Goal: Transaction & Acquisition: Purchase product/service

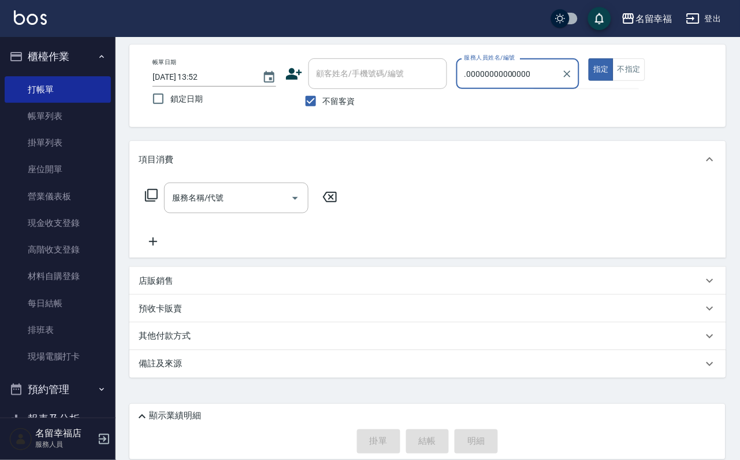
scroll to position [0, 8]
type input ".00000000000000"
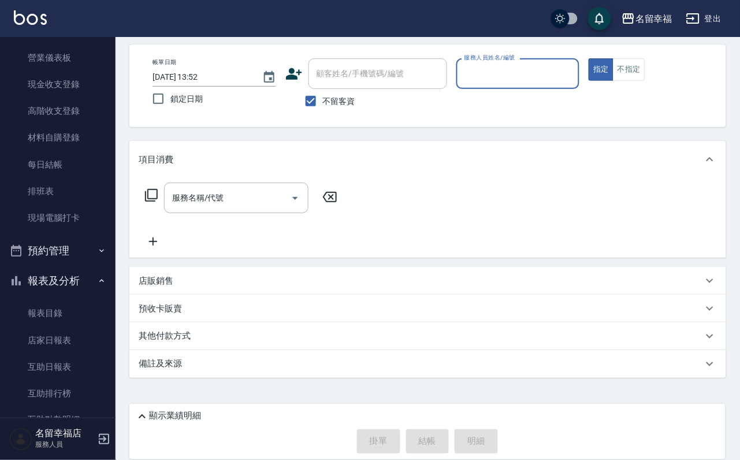
scroll to position [173, 0]
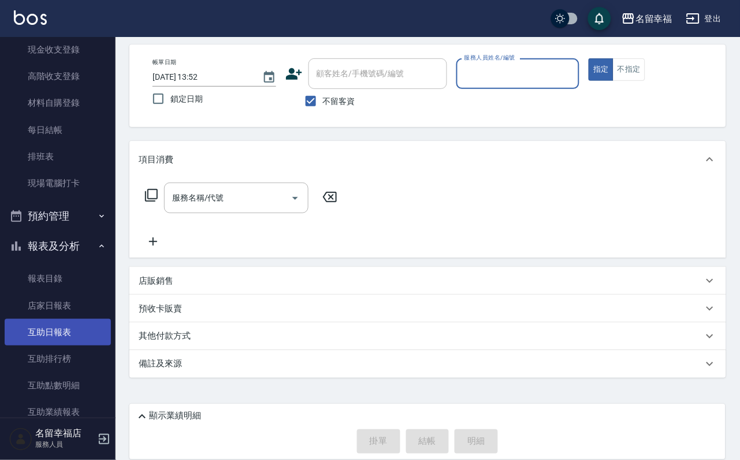
click at [49, 345] on link "互助日報表" at bounding box center [58, 332] width 106 height 27
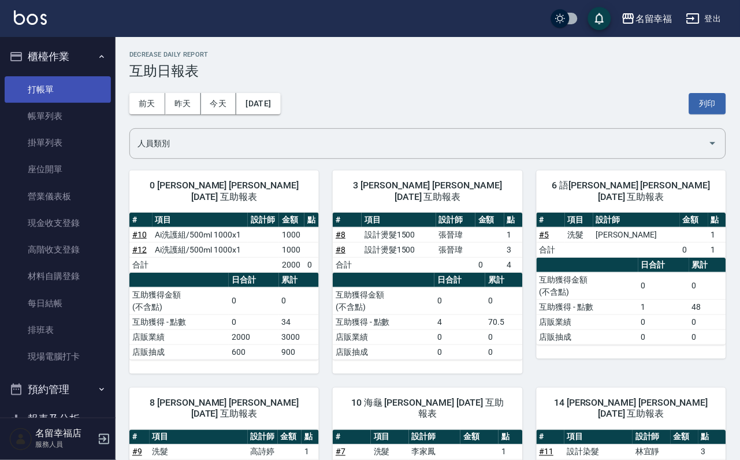
click at [53, 94] on link "打帳單" at bounding box center [58, 89] width 106 height 27
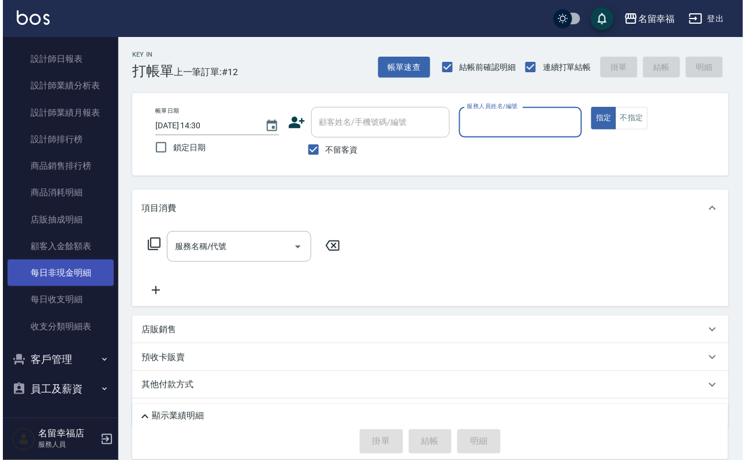
scroll to position [693, 0]
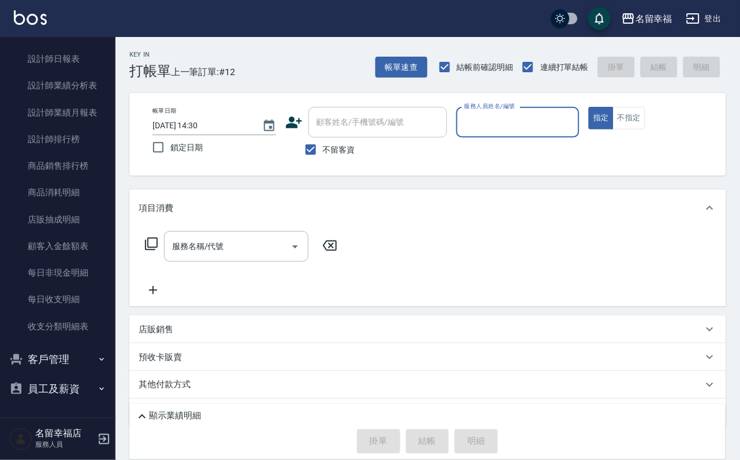
click at [66, 349] on button "客戶管理" at bounding box center [58, 359] width 106 height 30
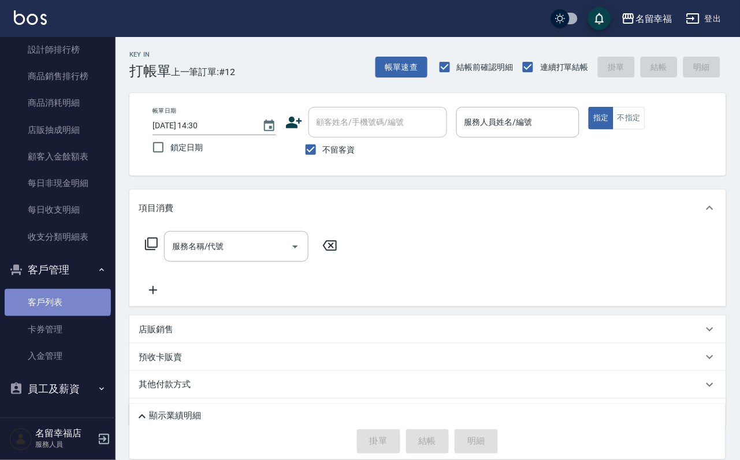
click at [57, 315] on link "客戶列表" at bounding box center [58, 302] width 106 height 27
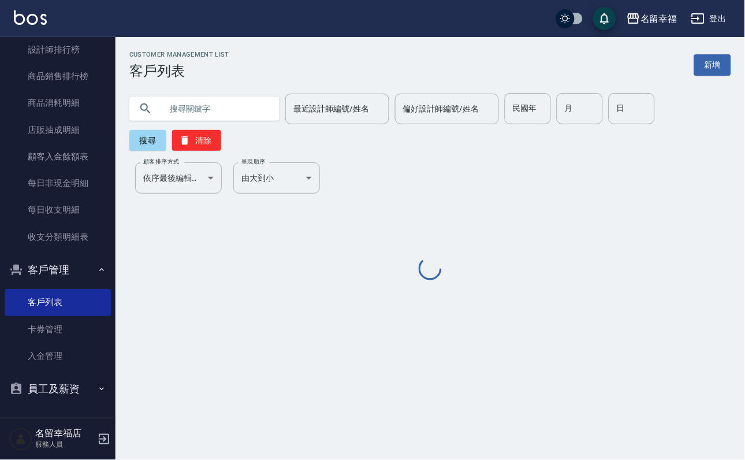
click at [213, 117] on input "text" at bounding box center [216, 108] width 109 height 31
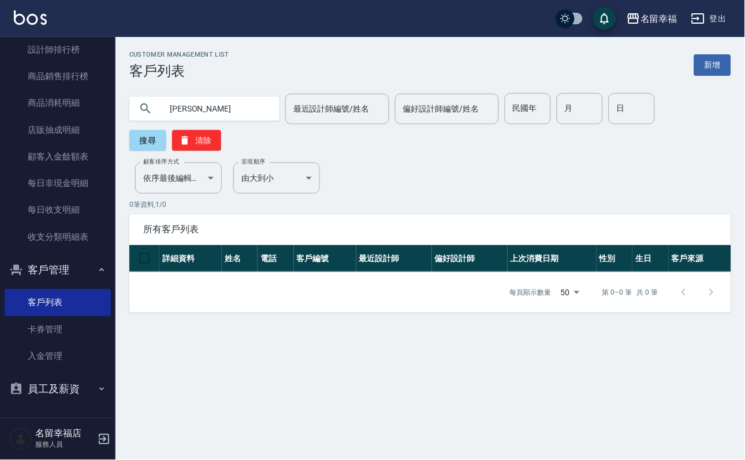
click at [225, 111] on input "[PERSON_NAME]" at bounding box center [216, 108] width 109 height 31
type input "陳"
type input "[PERSON_NAME]"
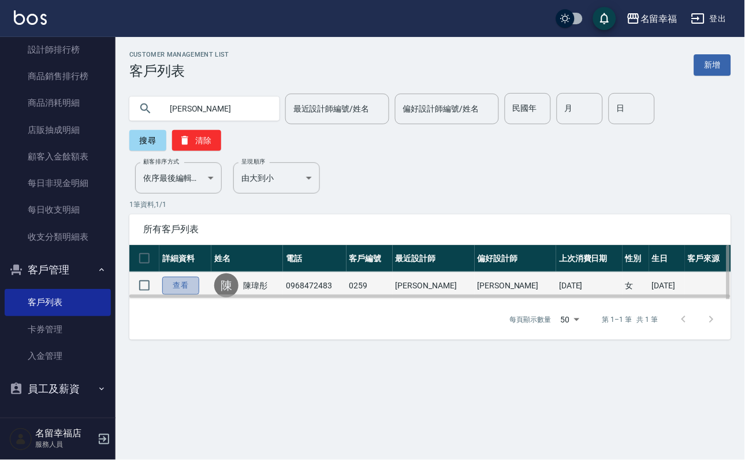
click at [199, 294] on link "查看" at bounding box center [180, 286] width 37 height 18
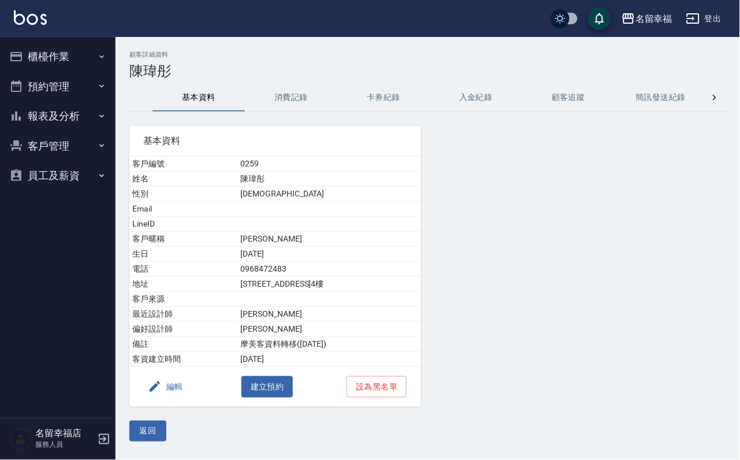
click at [293, 105] on button "消費記錄" at bounding box center [291, 98] width 92 height 28
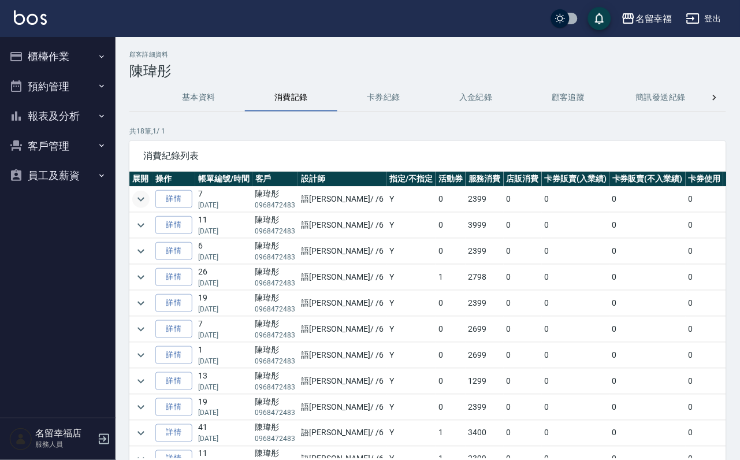
click at [146, 199] on icon "expand row" at bounding box center [141, 199] width 14 height 14
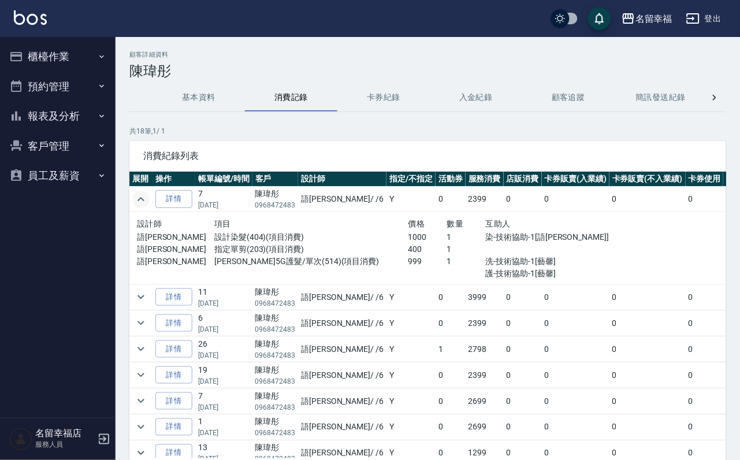
click at [148, 206] on icon "expand row" at bounding box center [141, 199] width 14 height 14
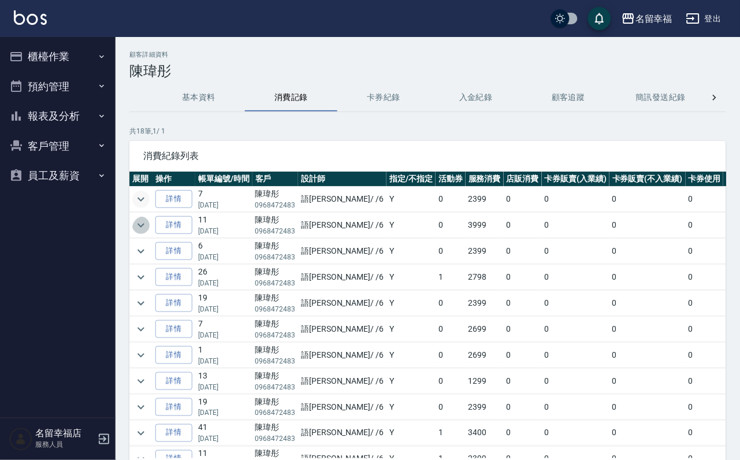
click at [148, 232] on icon "expand row" at bounding box center [141, 225] width 14 height 14
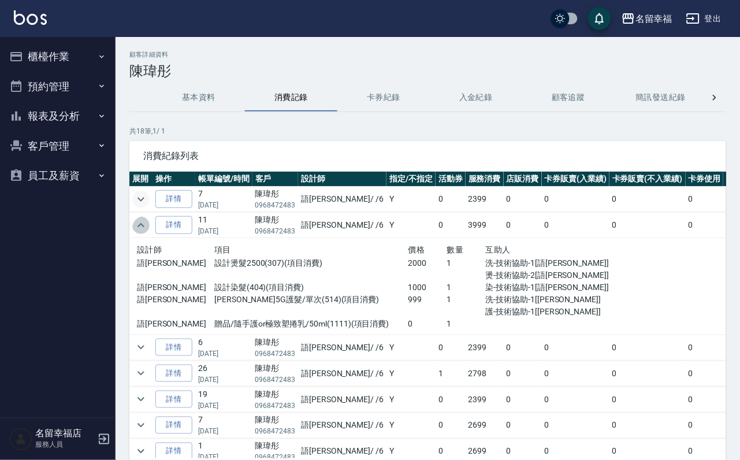
click at [148, 232] on icon "expand row" at bounding box center [141, 225] width 14 height 14
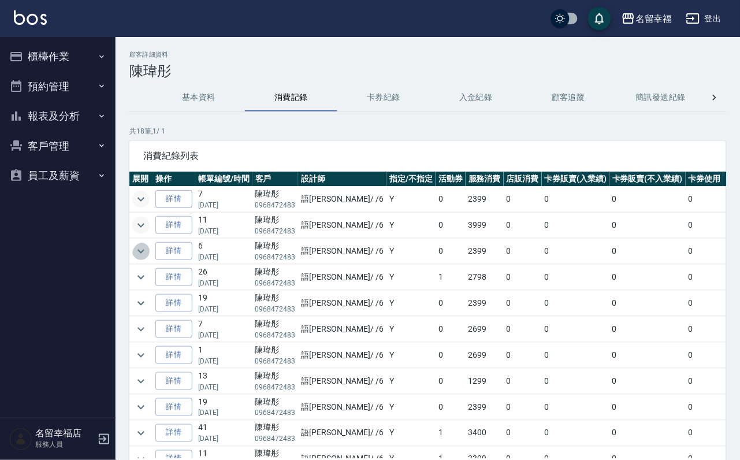
click at [148, 258] on icon "expand row" at bounding box center [141, 251] width 14 height 14
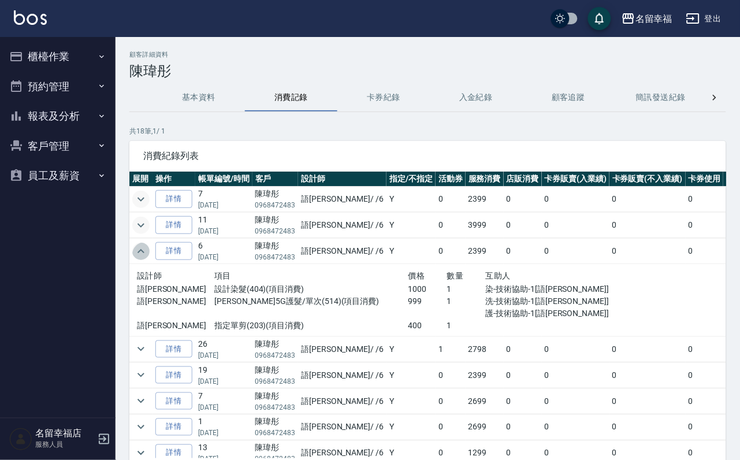
click at [148, 258] on icon "expand row" at bounding box center [141, 251] width 14 height 14
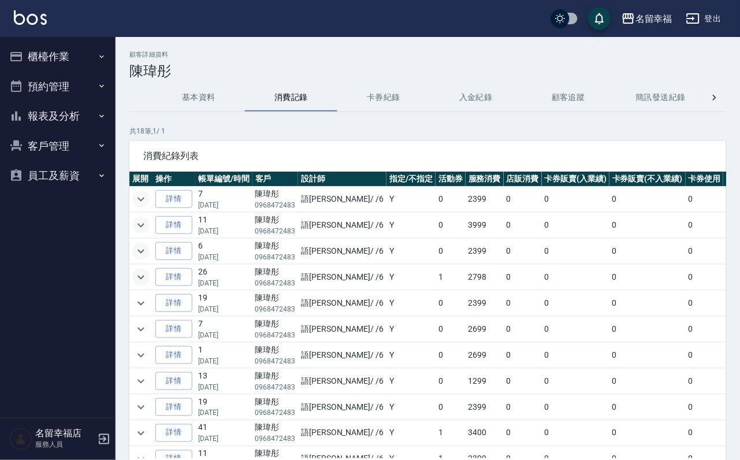
click at [144, 279] on icon "expand row" at bounding box center [140, 277] width 7 height 4
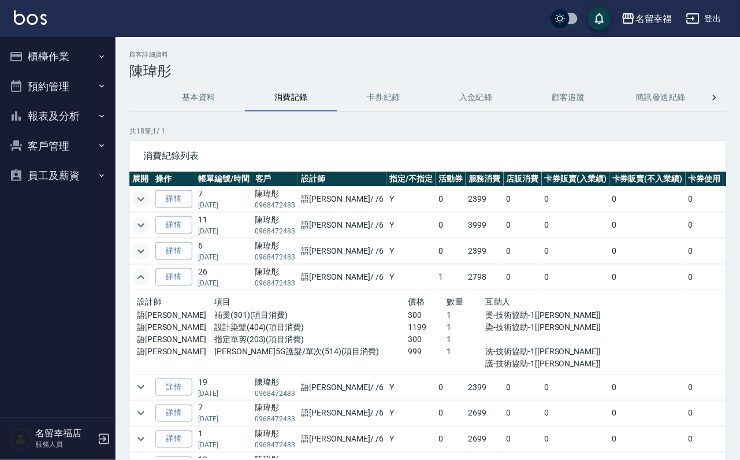
click at [144, 279] on icon "expand row" at bounding box center [140, 277] width 7 height 4
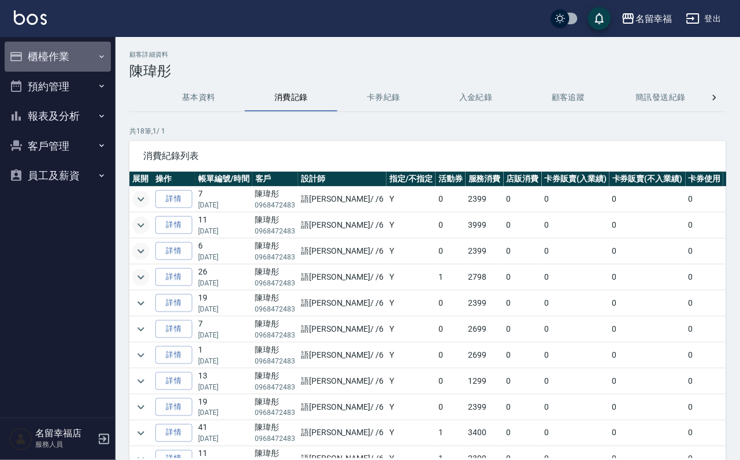
click at [68, 50] on button "櫃檯作業" at bounding box center [58, 57] width 106 height 30
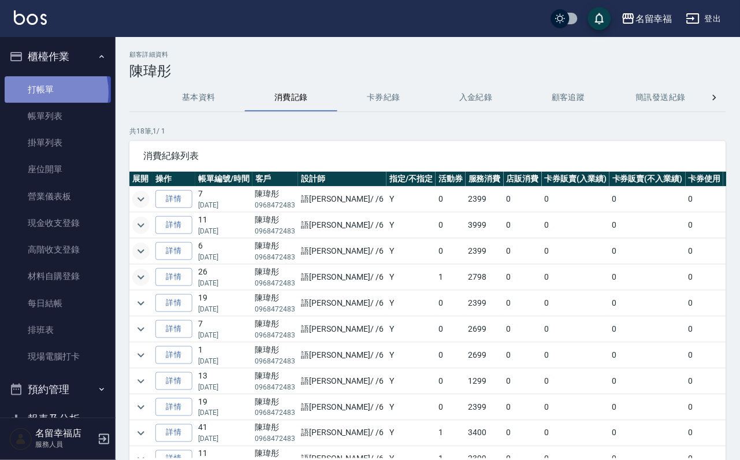
click at [38, 96] on link "打帳單" at bounding box center [58, 89] width 106 height 27
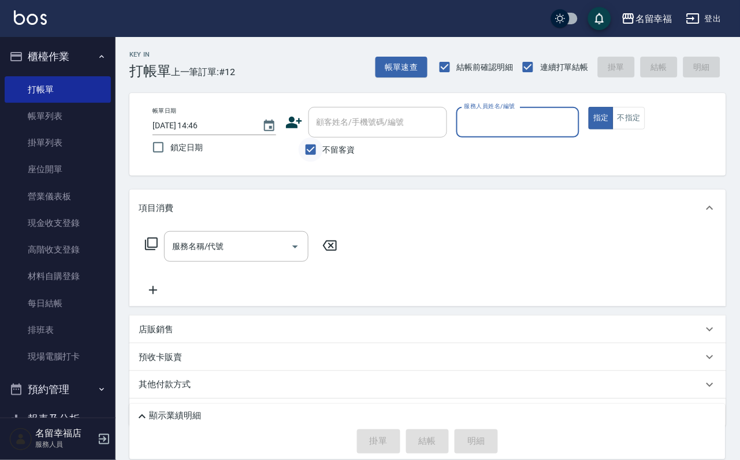
click at [301, 155] on input "不留客資" at bounding box center [311, 149] width 24 height 24
checkbox input "false"
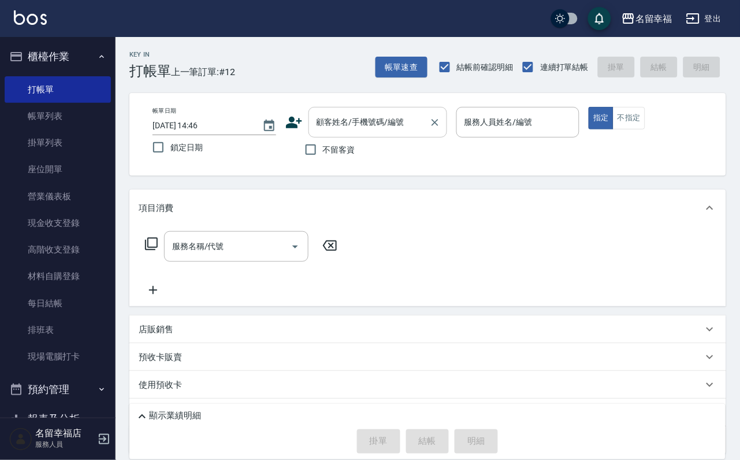
click at [329, 129] on input "顧客姓名/手機號碼/編號" at bounding box center [369, 122] width 111 height 20
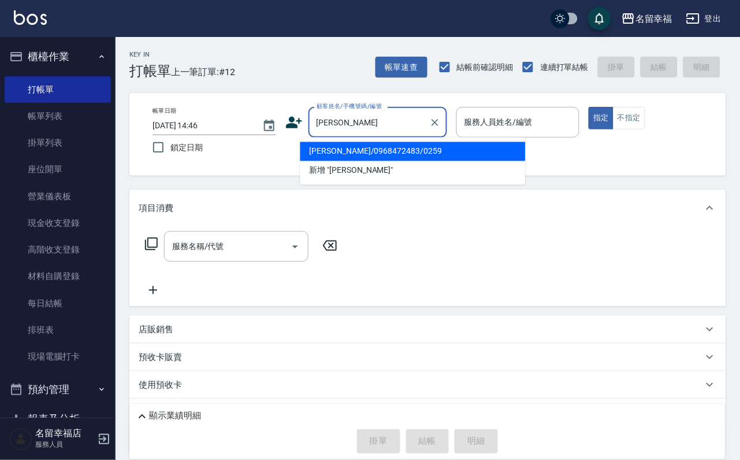
click at [344, 156] on li "[PERSON_NAME]/0968472483/0259" at bounding box center [412, 151] width 225 height 19
type input "[PERSON_NAME]/0968472483/0259"
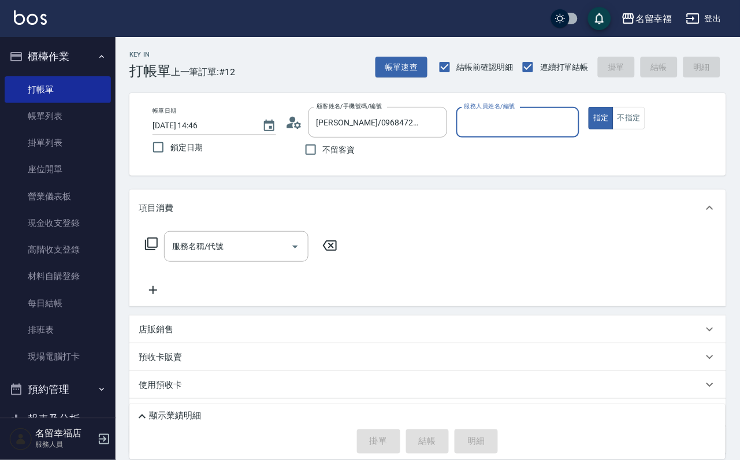
type input "語[PERSON_NAME]-6"
click at [152, 251] on icon at bounding box center [151, 244] width 14 height 14
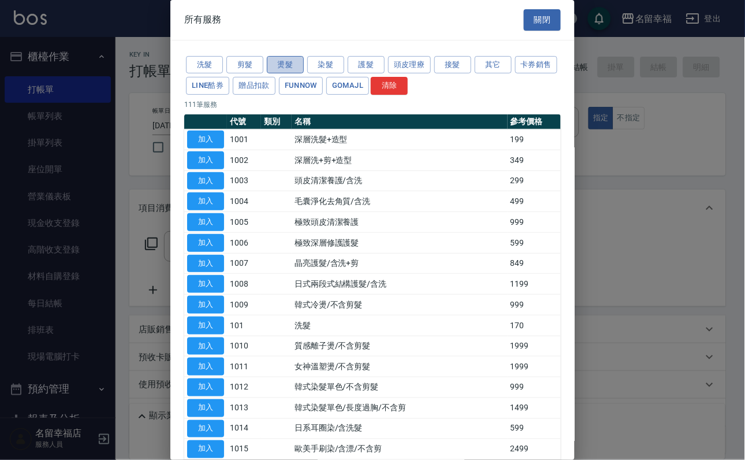
click at [284, 73] on button "燙髮" at bounding box center [285, 65] width 37 height 18
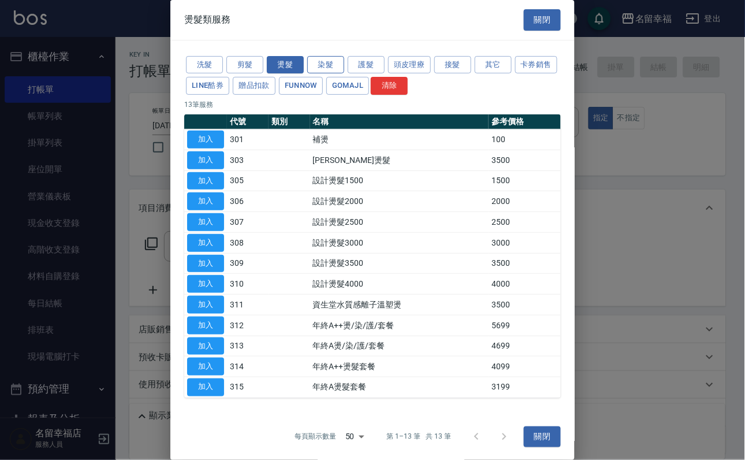
click at [327, 69] on button "染髮" at bounding box center [325, 65] width 37 height 18
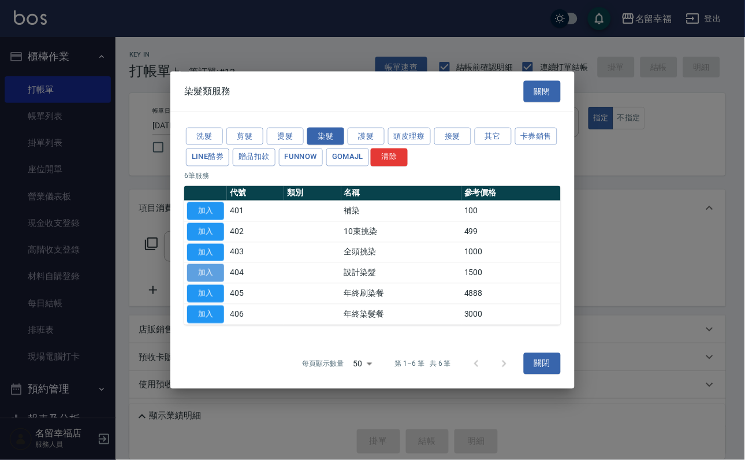
drag, startPoint x: 203, startPoint y: 279, endPoint x: 218, endPoint y: 282, distance: 15.8
click at [206, 279] on button "加入" at bounding box center [205, 273] width 37 height 18
type input "設計染髮(404)"
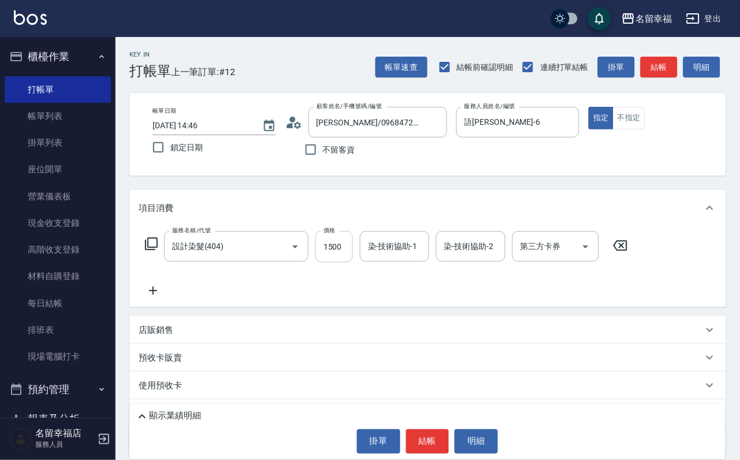
click at [338, 253] on input "1500" at bounding box center [334, 246] width 38 height 31
type input "1000"
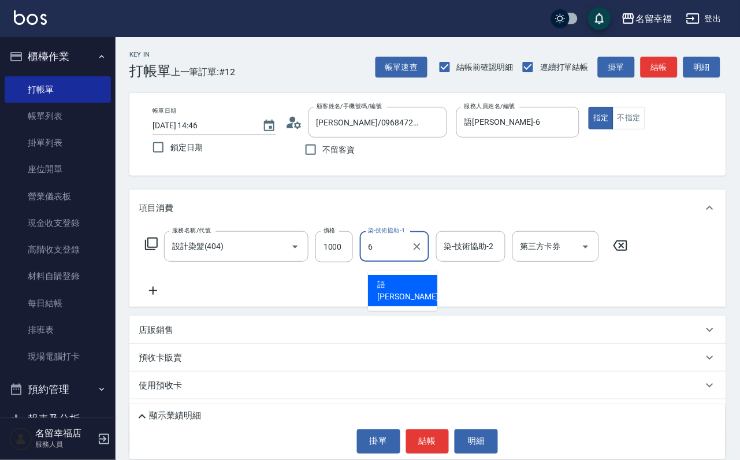
type input "語[PERSON_NAME]-6"
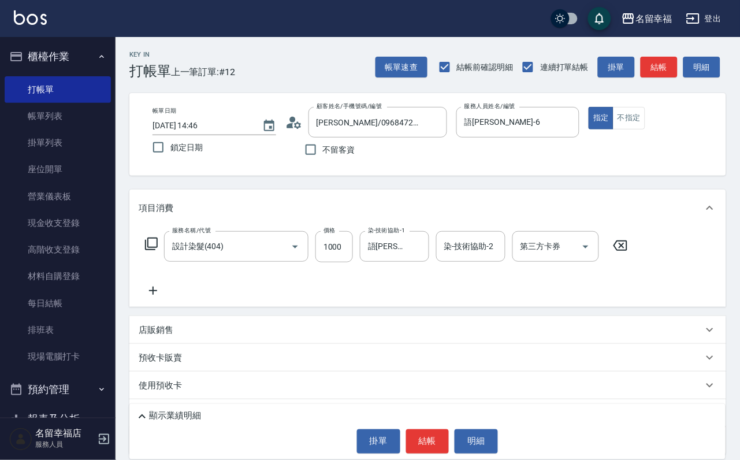
click at [158, 251] on icon at bounding box center [151, 244] width 14 height 14
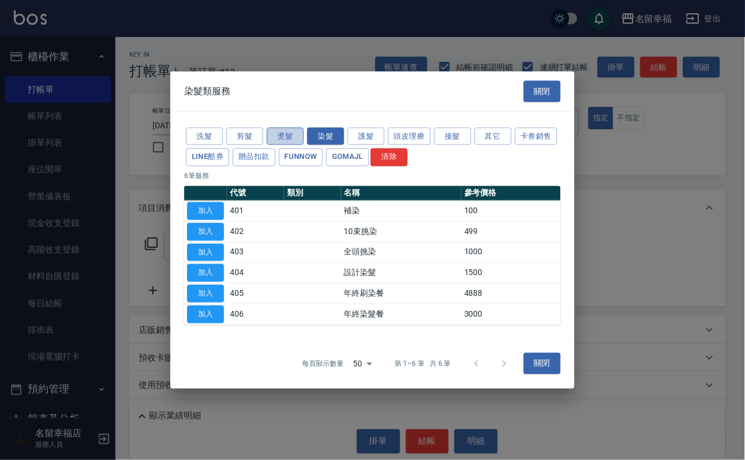
click at [283, 127] on button "燙髮" at bounding box center [285, 136] width 37 height 18
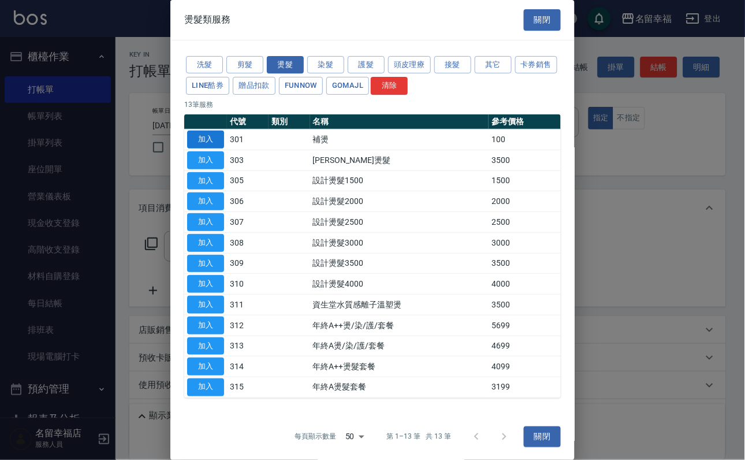
click at [204, 148] on button "加入" at bounding box center [205, 140] width 37 height 18
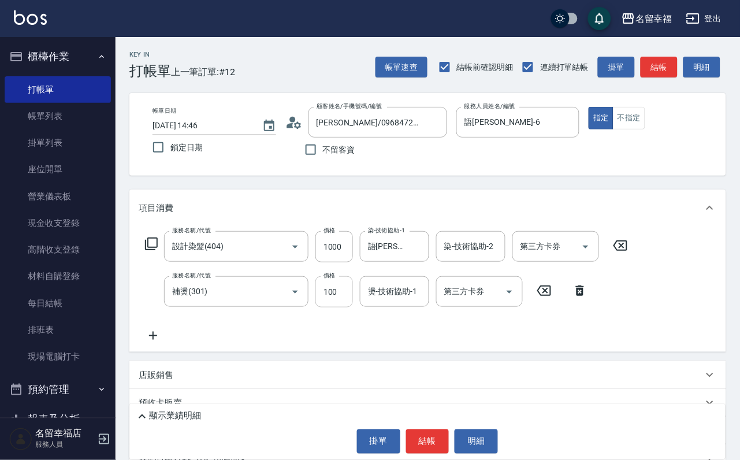
click at [323, 307] on input "100" at bounding box center [334, 291] width 38 height 31
type input "300"
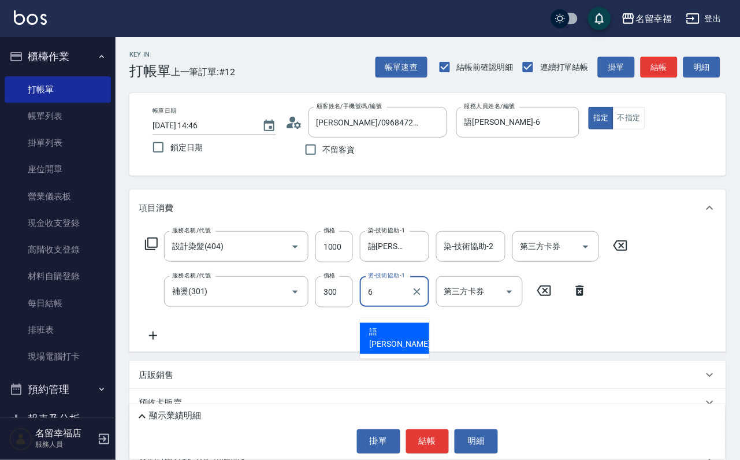
type input "語[PERSON_NAME]-6"
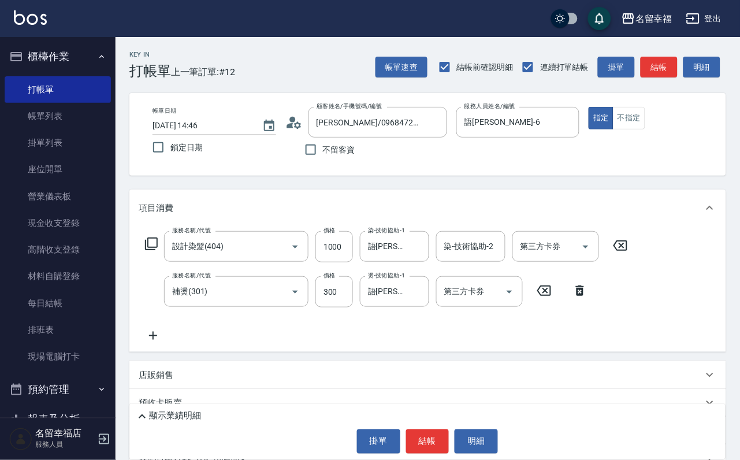
click at [158, 251] on icon at bounding box center [151, 244] width 14 height 14
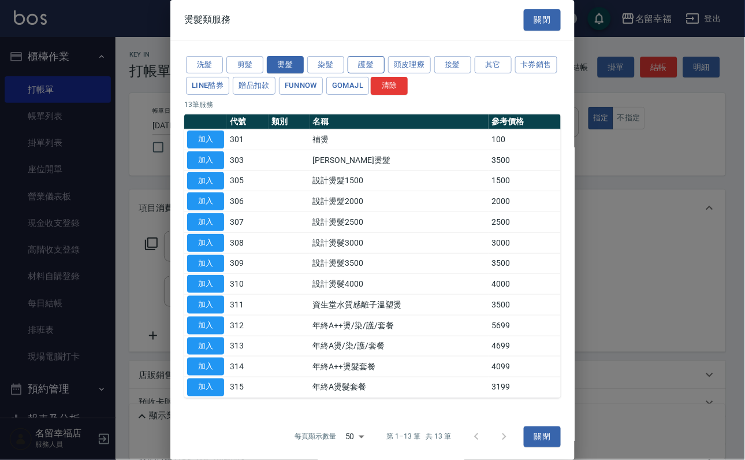
click at [370, 68] on button "護髮" at bounding box center [366, 65] width 37 height 18
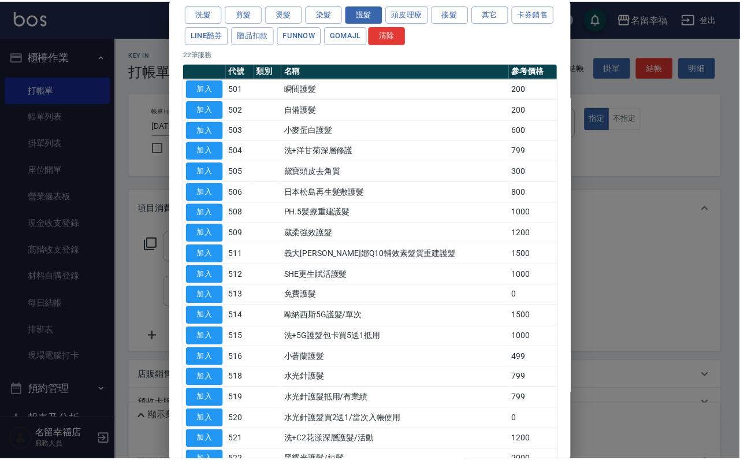
scroll to position [87, 0]
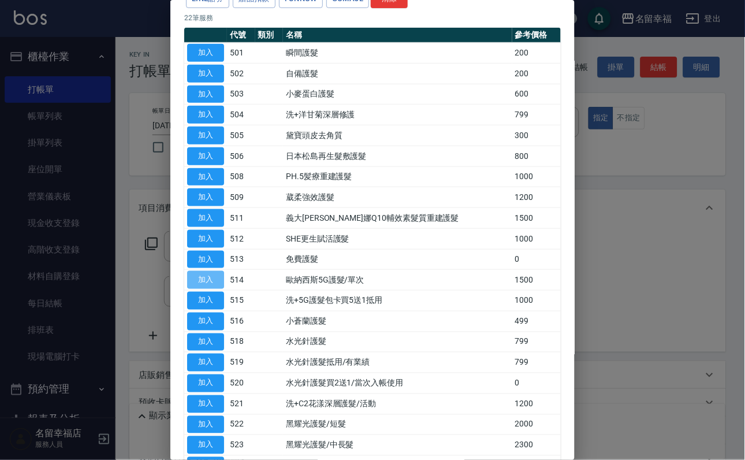
drag, startPoint x: 207, startPoint y: 392, endPoint x: 229, endPoint y: 392, distance: 22.0
click at [207, 289] on button "加入" at bounding box center [205, 280] width 37 height 18
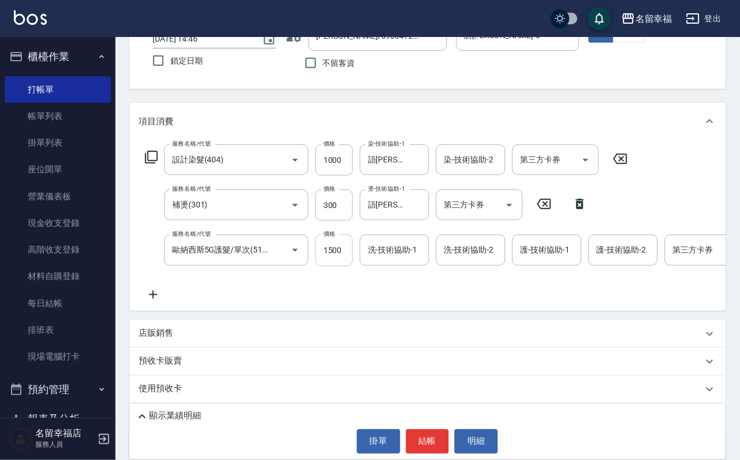
click at [337, 256] on input "1500" at bounding box center [334, 249] width 38 height 31
type input "999"
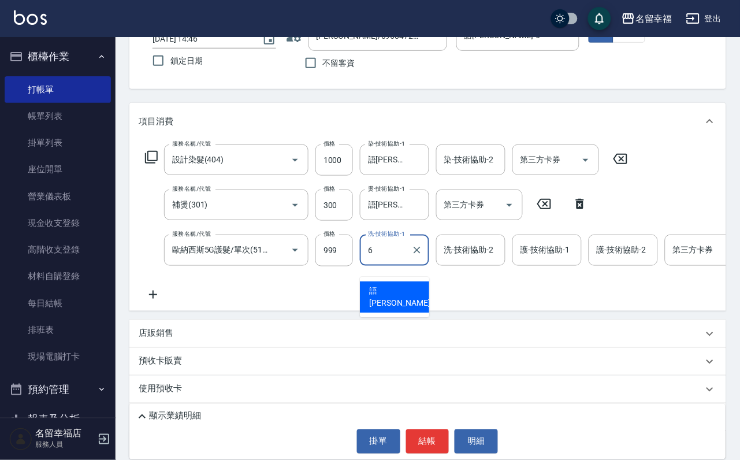
type input "語[PERSON_NAME]-6"
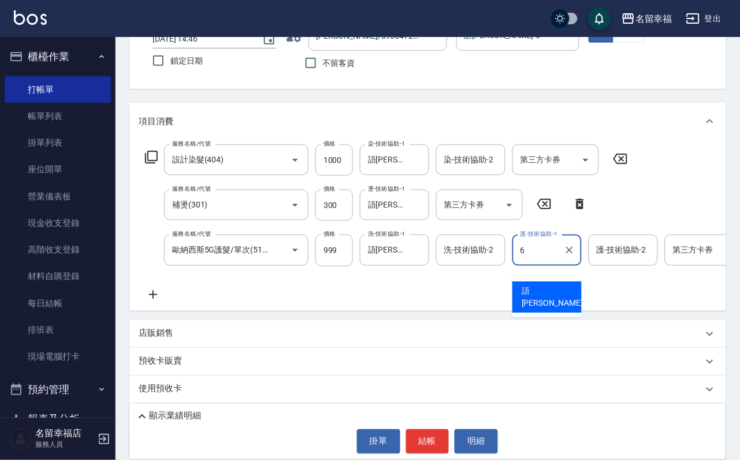
type input "語[PERSON_NAME]-6"
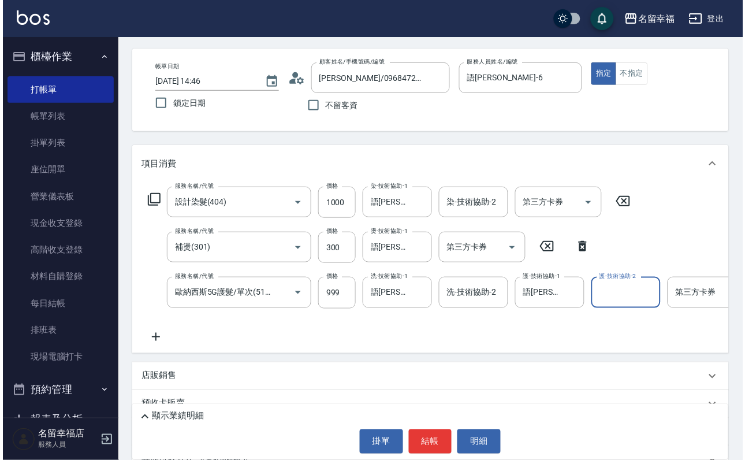
scroll to position [173, 0]
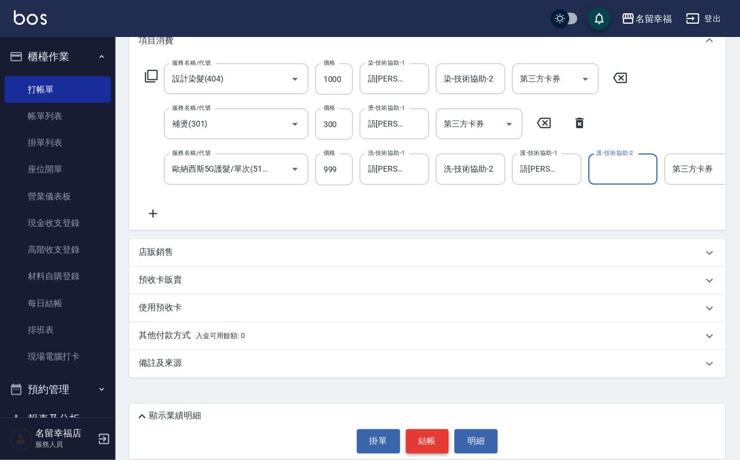
click at [429, 446] on button "結帳" at bounding box center [427, 441] width 43 height 24
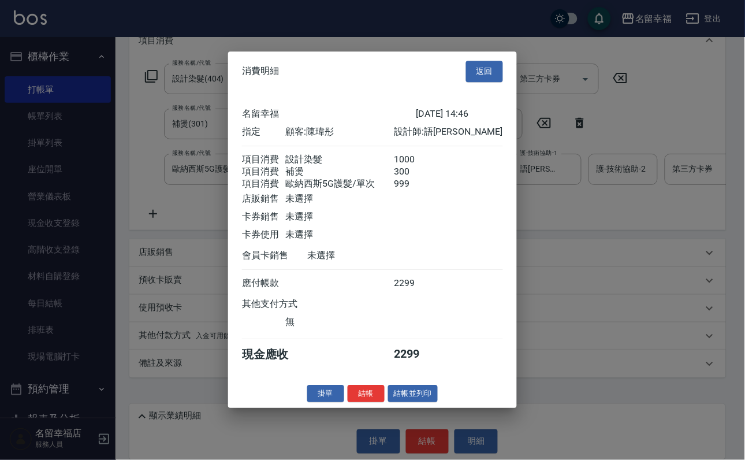
scroll to position [229, 0]
click at [354, 402] on button "結帳" at bounding box center [366, 394] width 37 height 18
type input "[DATE] 14:47"
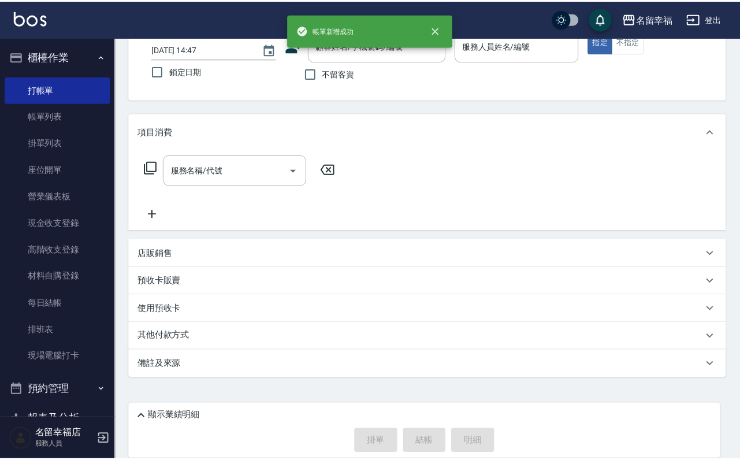
scroll to position [0, 0]
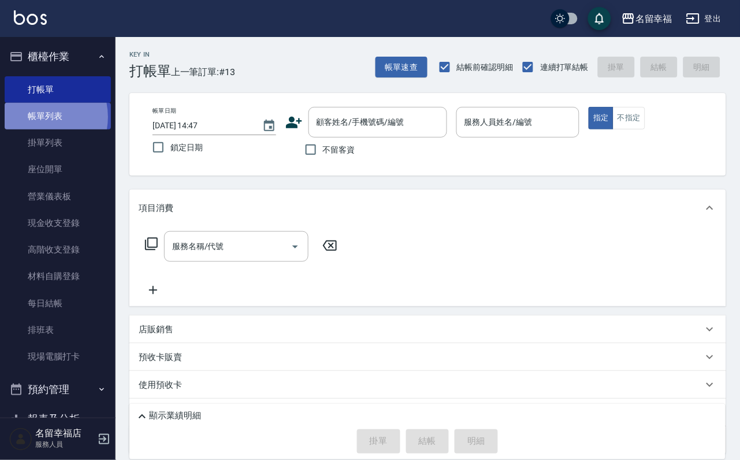
click at [35, 124] on link "帳單列表" at bounding box center [58, 116] width 106 height 27
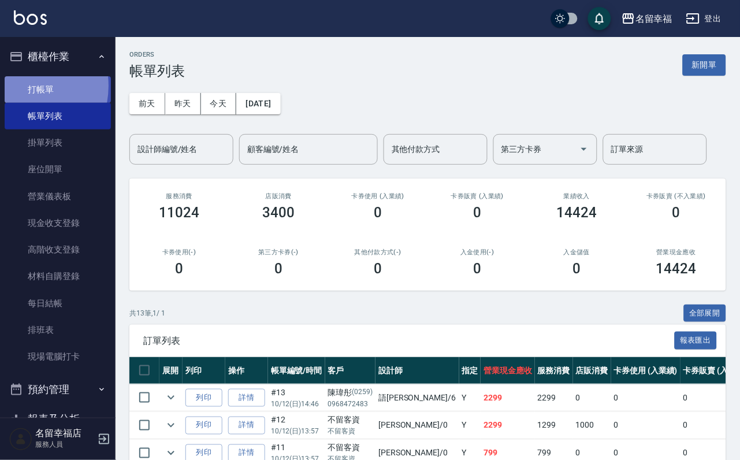
click at [14, 90] on link "打帳單" at bounding box center [58, 89] width 106 height 27
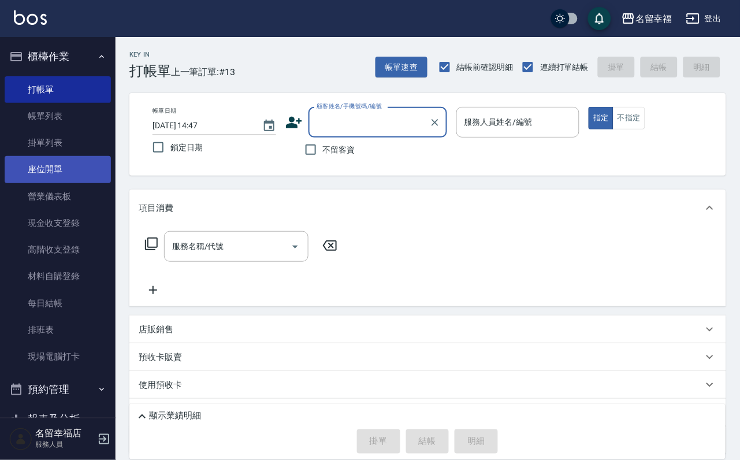
click at [28, 114] on link "帳單列表" at bounding box center [58, 116] width 106 height 27
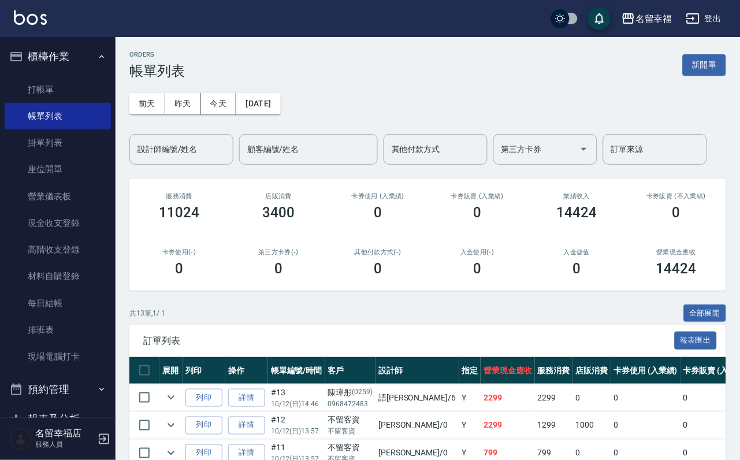
scroll to position [87, 0]
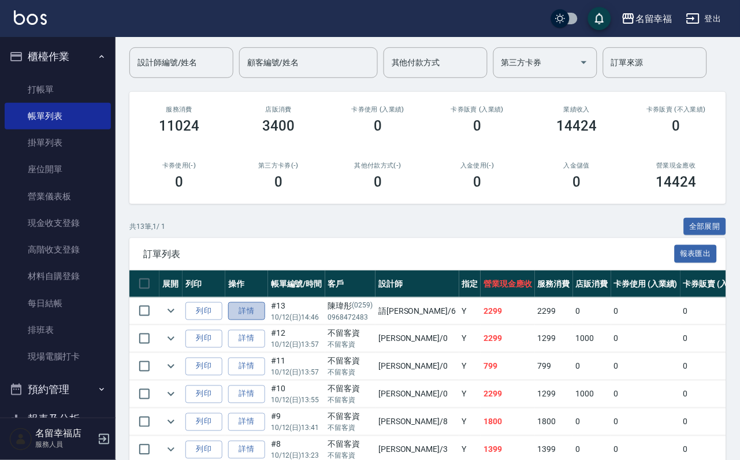
click at [256, 320] on link "詳情" at bounding box center [246, 311] width 37 height 18
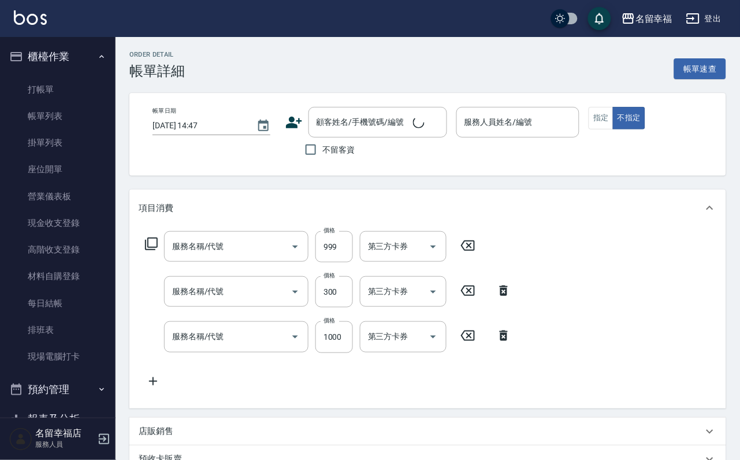
type input "[DATE] 14:46"
type input "語[PERSON_NAME]-6"
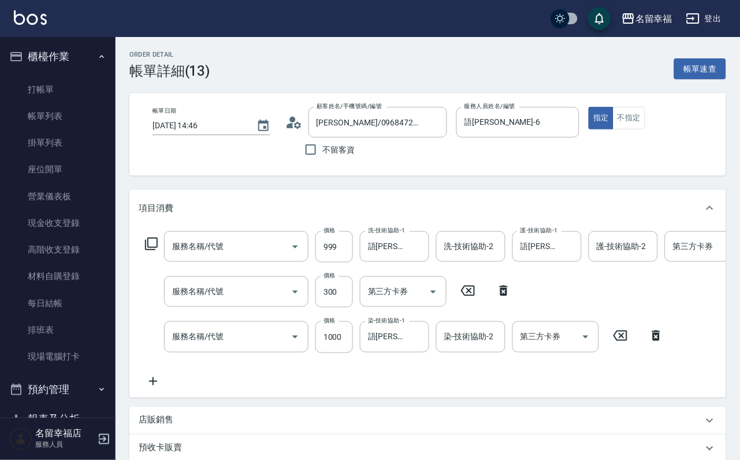
type input "[PERSON_NAME]/0968472483/0259"
type input "歐納西斯5G護髮/單次(514)"
type input "補燙(301)"
type input "設計染髮(404)"
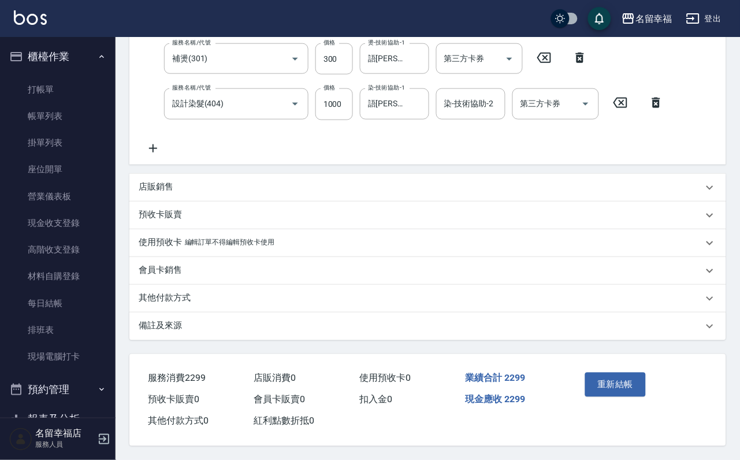
scroll to position [293, 0]
click at [596, 372] on button "重新結帳" at bounding box center [615, 384] width 61 height 24
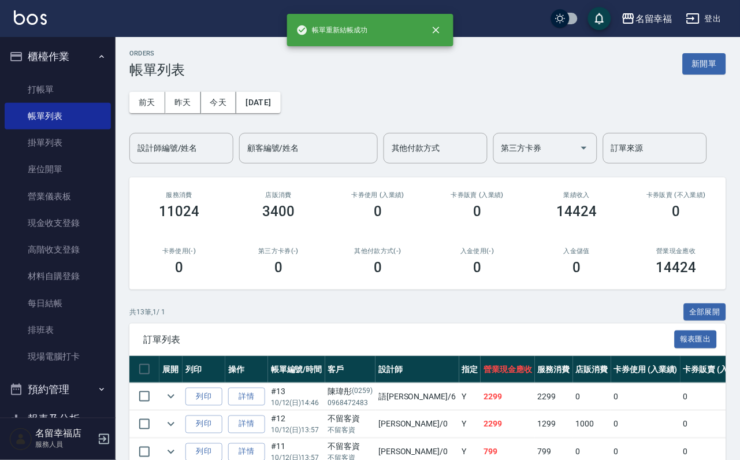
scroll to position [173, 0]
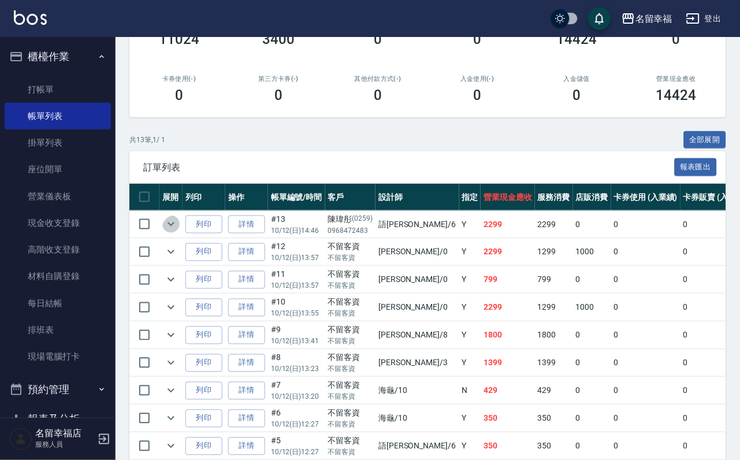
drag, startPoint x: 192, startPoint y: 269, endPoint x: 170, endPoint y: 270, distance: 21.4
click at [178, 231] on icon "expand row" at bounding box center [171, 224] width 14 height 14
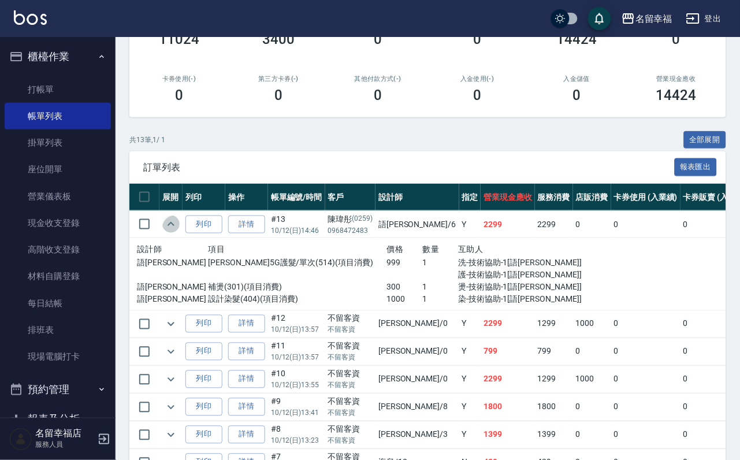
click at [178, 231] on icon "expand row" at bounding box center [171, 224] width 14 height 14
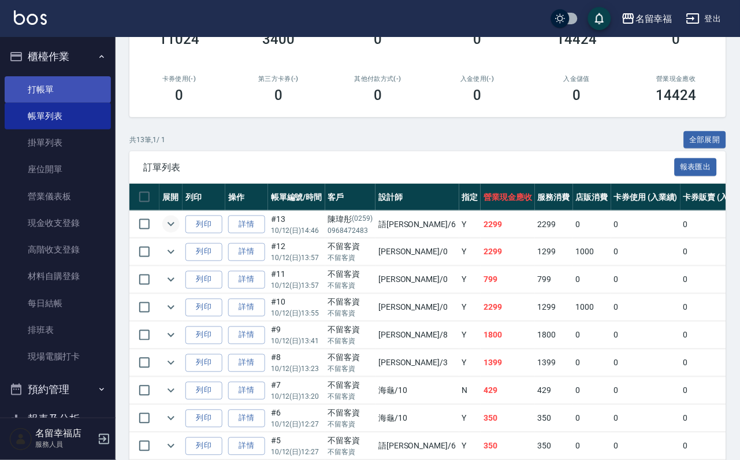
click at [70, 96] on link "打帳單" at bounding box center [58, 89] width 106 height 27
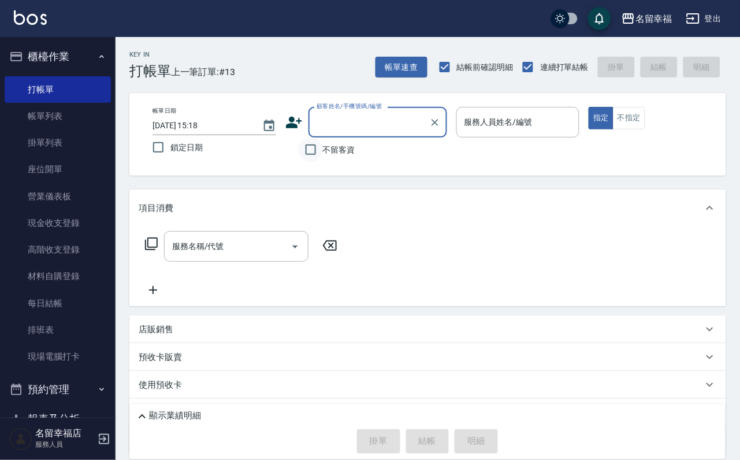
click at [306, 147] on input "不留客資" at bounding box center [311, 149] width 24 height 24
checkbox input "true"
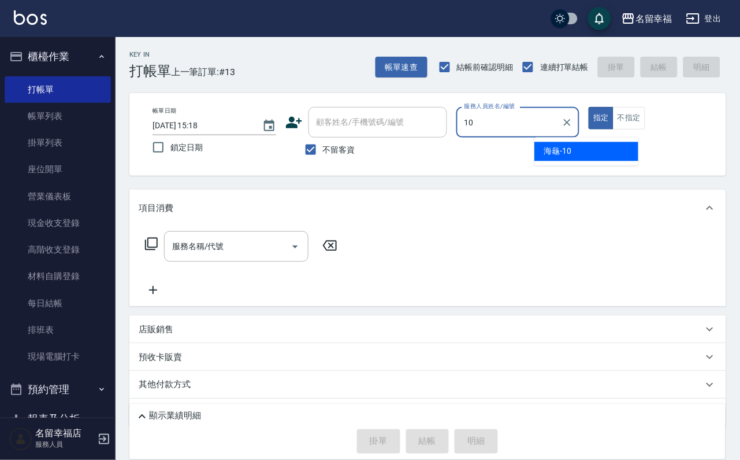
type input "海龜-10"
type button "true"
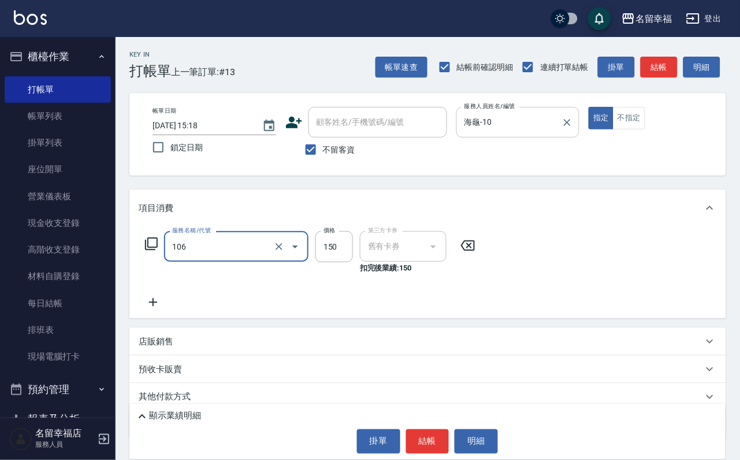
type input "洗髮券抵用(106)"
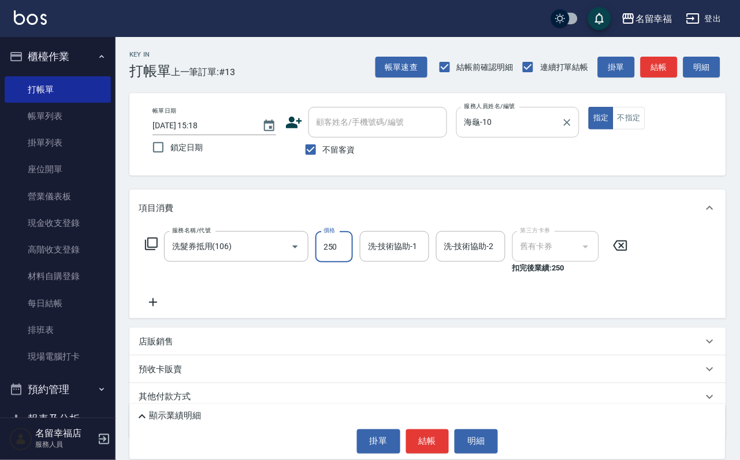
type input "250"
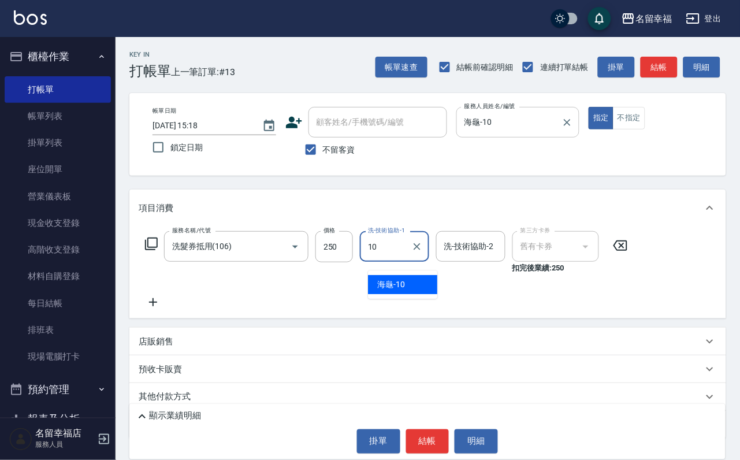
type input "海龜-10"
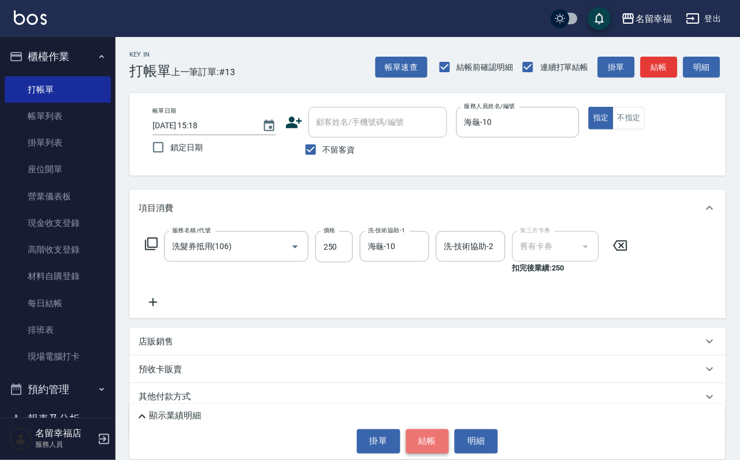
click at [441, 429] on button "結帳" at bounding box center [427, 441] width 43 height 24
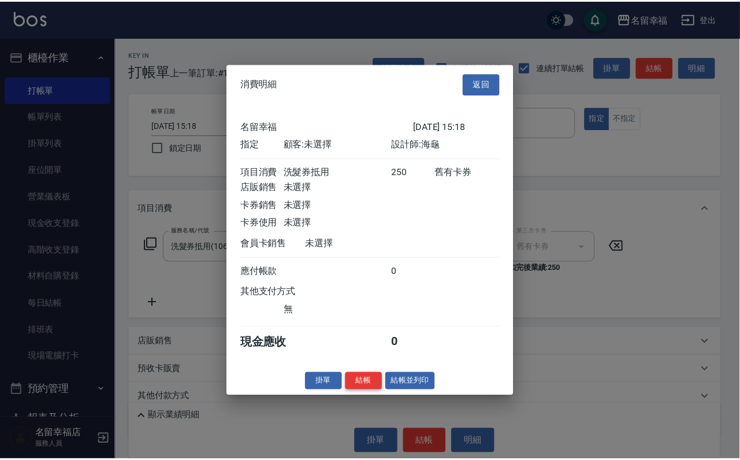
scroll to position [143, 0]
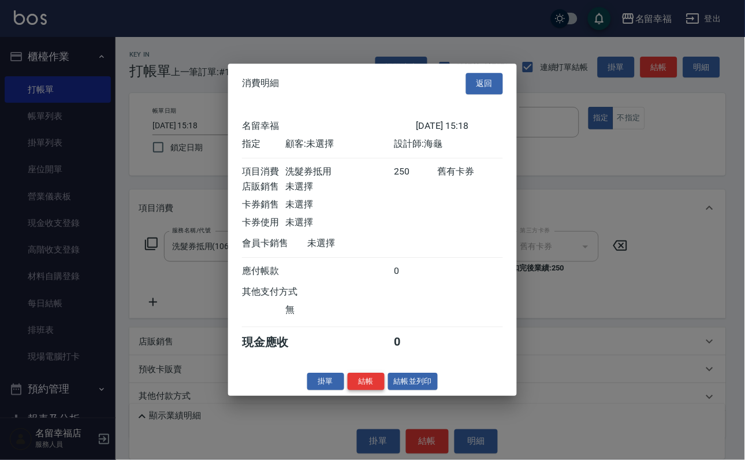
click at [366, 390] on button "結帳" at bounding box center [366, 381] width 37 height 18
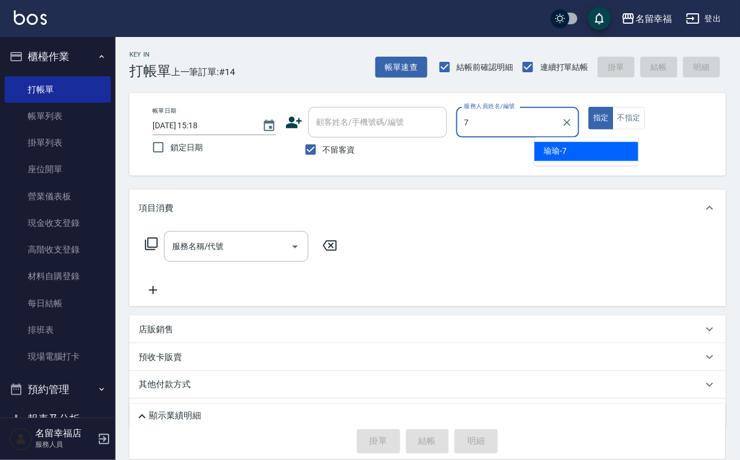
type input "[PERSON_NAME]-7"
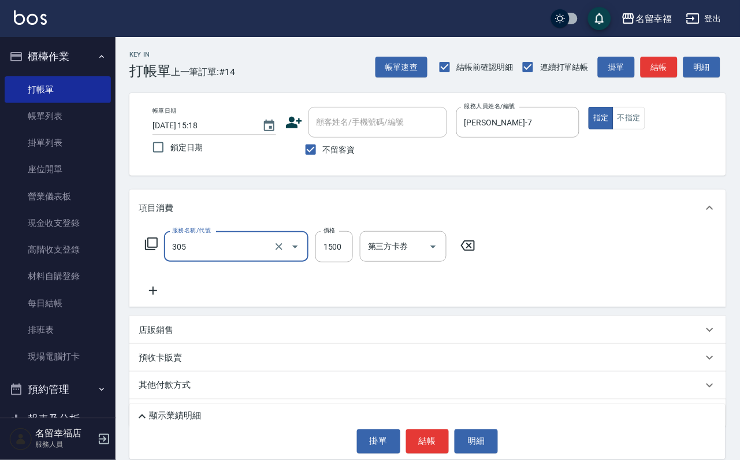
type input "設計燙髮1500(305)"
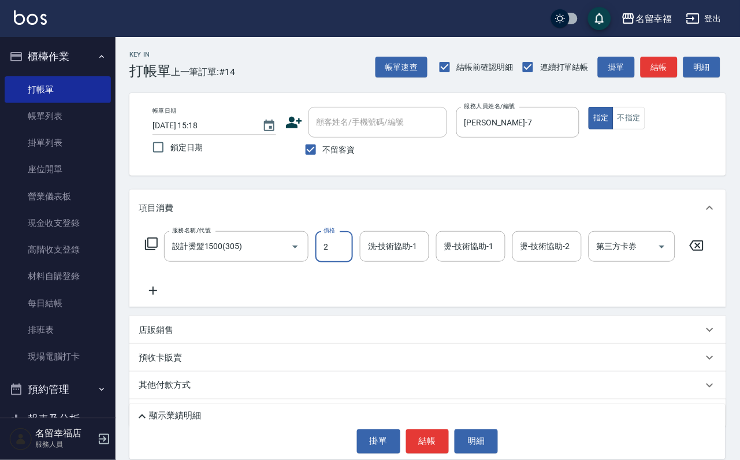
scroll to position [0, 0]
click at [353, 240] on input "22" at bounding box center [334, 246] width 38 height 31
type input "2200"
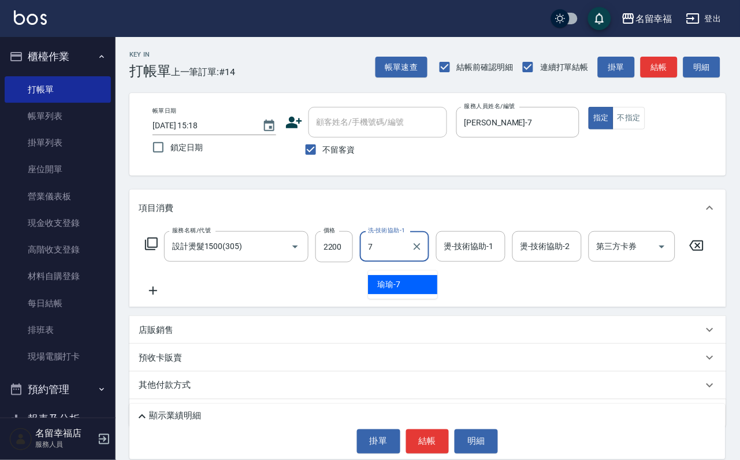
type input "[PERSON_NAME]-7"
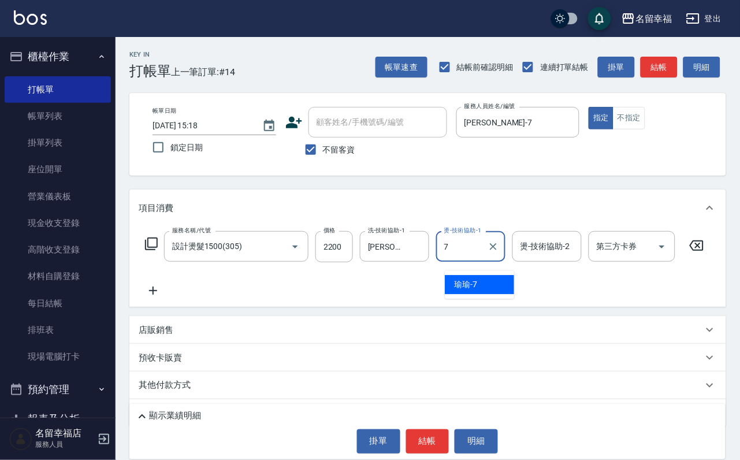
type input "[PERSON_NAME]-7"
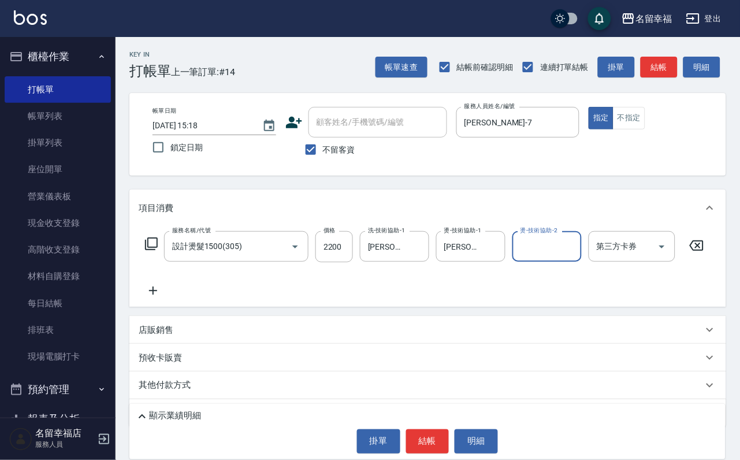
click at [149, 294] on icon at bounding box center [153, 290] width 8 height 8
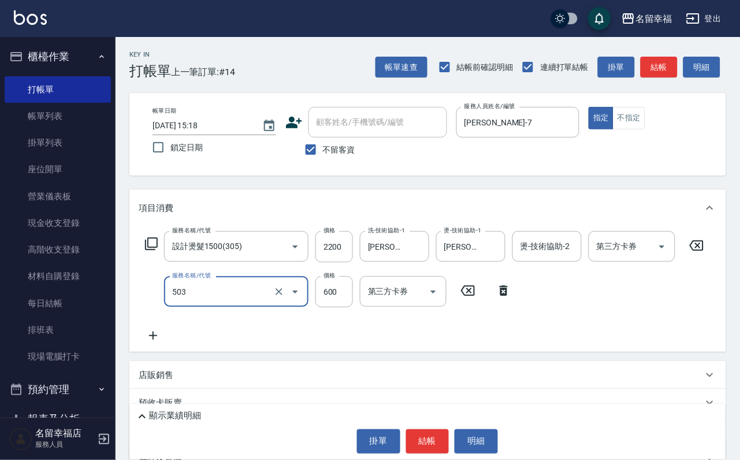
type input "小麥蛋白護髮(503)"
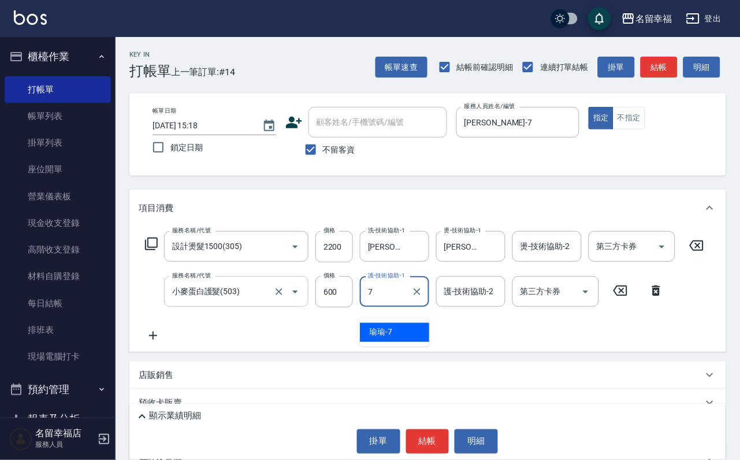
type input "[PERSON_NAME]-7"
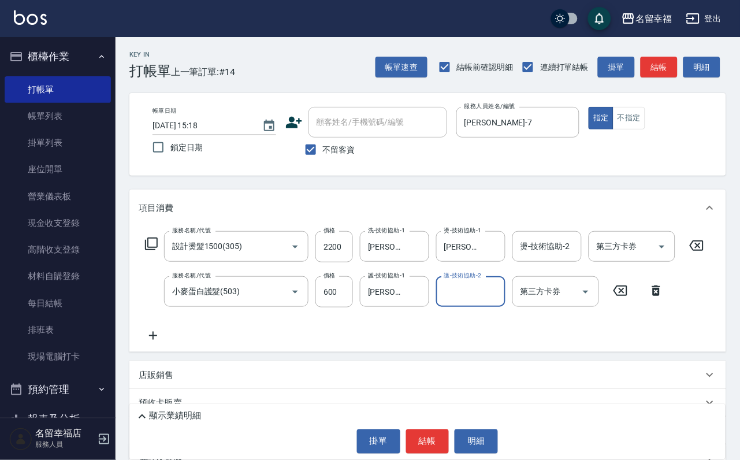
drag, startPoint x: 486, startPoint y: 228, endPoint x: 642, endPoint y: 490, distance: 304.8
click at [642, 459] on html "名留幸福 登出 櫃檯作業 打帳單 帳單列表 掛單列表 座位開單 營業儀表板 現金收支登錄 高階收支登錄 材料自購登錄 每日結帳 排班表 現場電腦打卡 預約管理…" at bounding box center [370, 277] width 740 height 554
click at [343, 162] on label "不留客資" at bounding box center [327, 149] width 57 height 24
click at [323, 162] on input "不留客資" at bounding box center [311, 149] width 24 height 24
checkbox input "false"
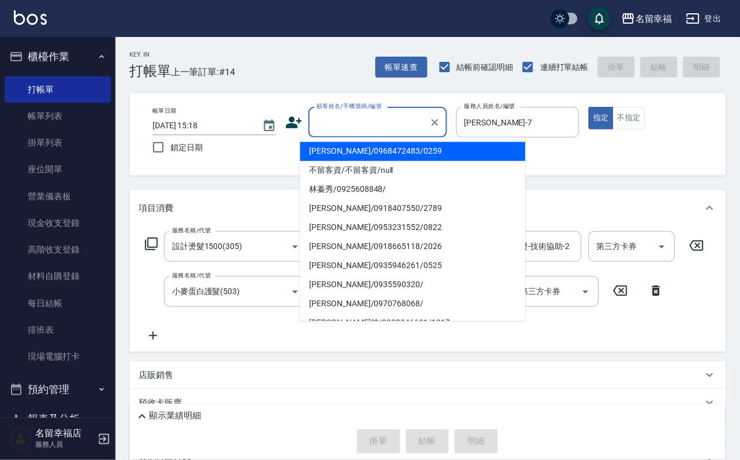
click at [354, 126] on input "顧客姓名/手機號碼/編號" at bounding box center [369, 122] width 111 height 20
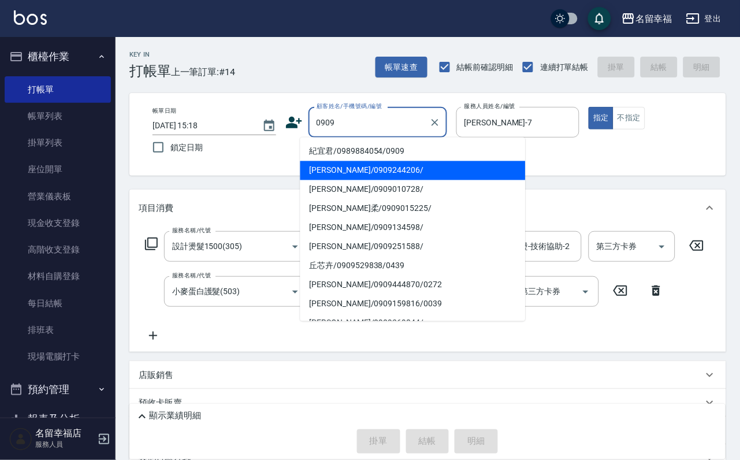
click at [362, 161] on li "[PERSON_NAME]/0909244206/" at bounding box center [412, 170] width 225 height 19
type input "[PERSON_NAME]/0909244206/"
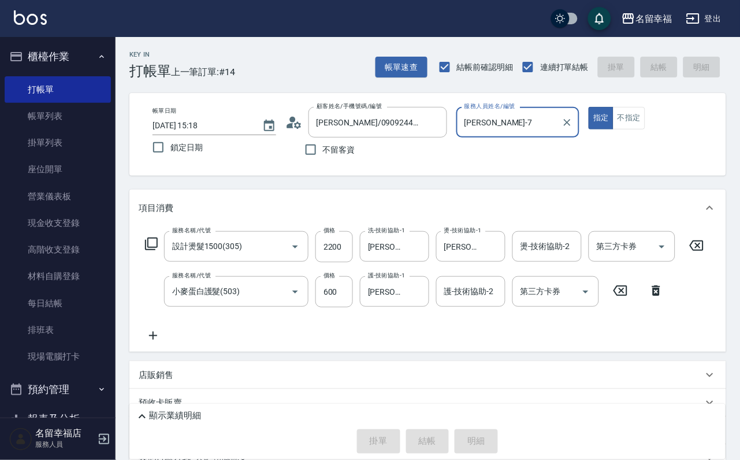
type input "[DATE] 15:33"
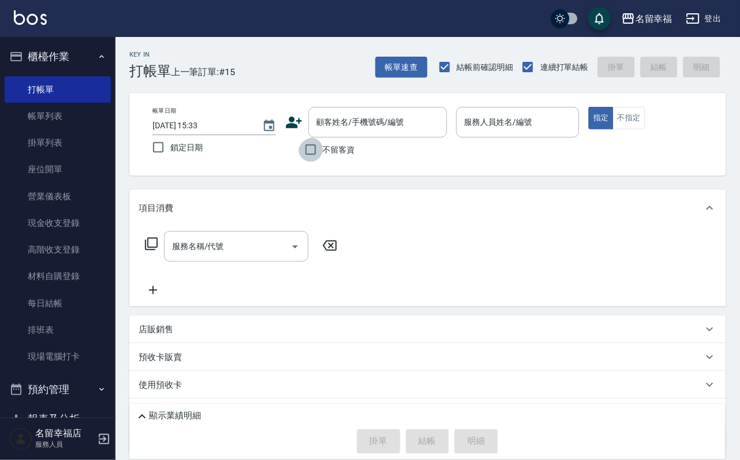
click at [300, 152] on input "不留客資" at bounding box center [311, 149] width 24 height 24
checkbox input "true"
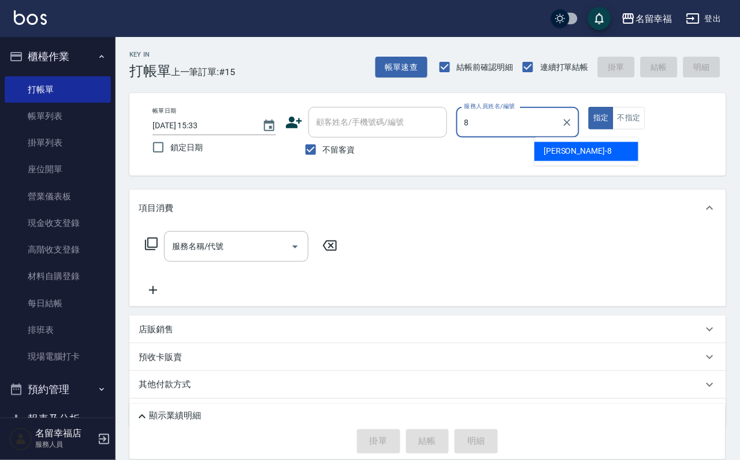
type input "[PERSON_NAME]-8"
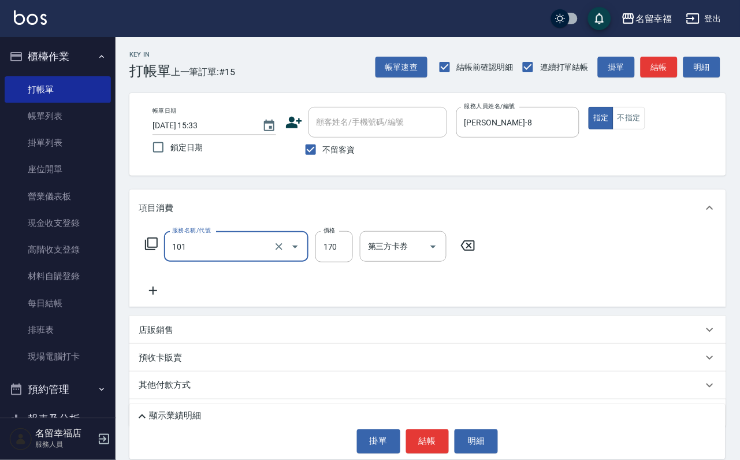
type input "洗髮(101)"
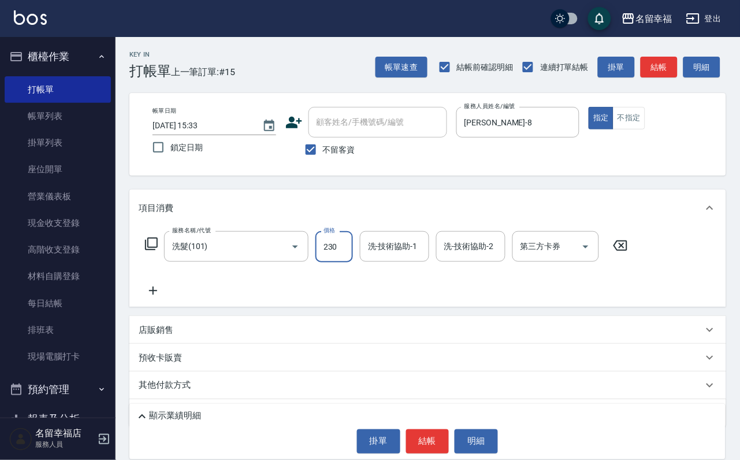
type input "230"
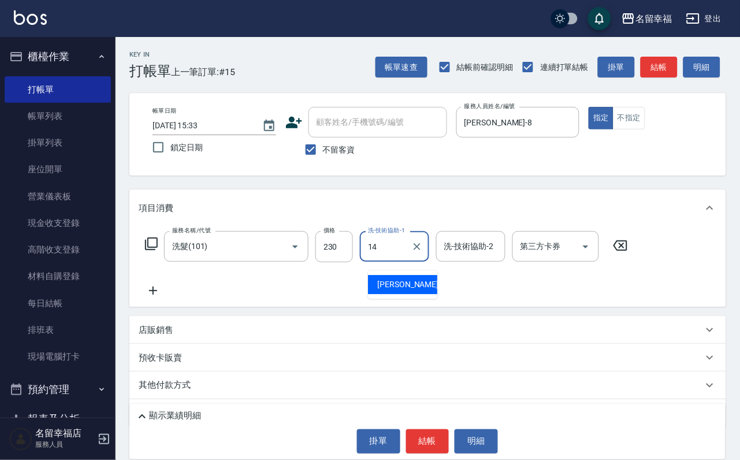
type input "[PERSON_NAME]-14"
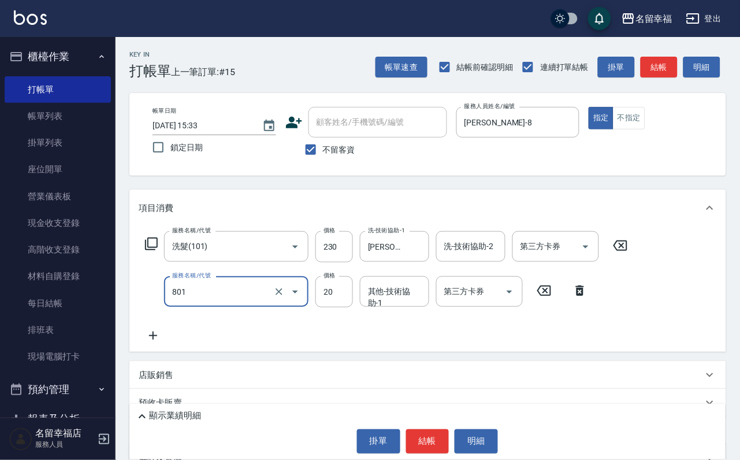
type input "潤絲(801)"
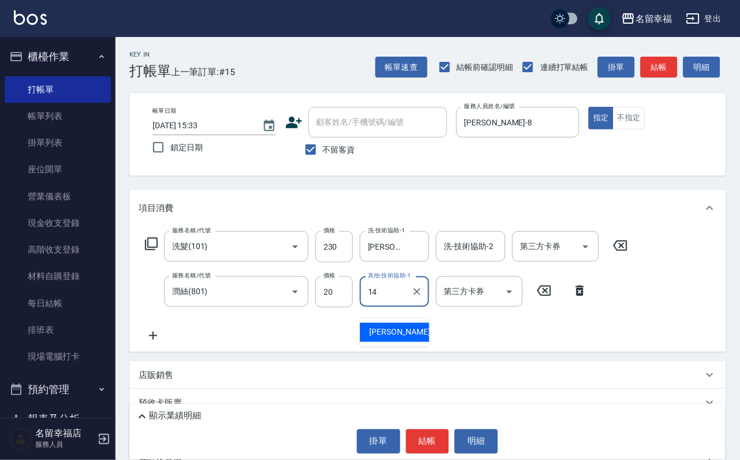
type input "[PERSON_NAME]-14"
click at [147, 242] on div "服務名稱/代號 洗髮(101) 服務名稱/代號 價格 230 價格 洗-技術協助-1 芷萱-14 洗-技術協助-1 洗-技術協助-2 洗-技術協助-2 第三方…" at bounding box center [387, 246] width 496 height 31
drag, startPoint x: 147, startPoint y: 243, endPoint x: 155, endPoint y: 244, distance: 7.7
click at [153, 244] on div "服務名稱/代號 洗髮(101) 服務名稱/代號 價格 230 價格 洗-技術協助-1 芷萱-14 洗-技術協助-1 洗-技術協助-2 洗-技術協助-2 第三方…" at bounding box center [387, 246] width 496 height 31
click at [150, 251] on icon at bounding box center [151, 244] width 14 height 14
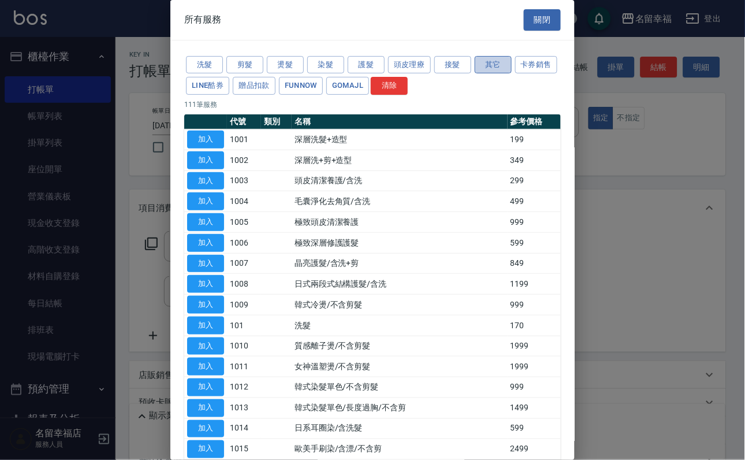
click at [512, 73] on button "其它" at bounding box center [493, 65] width 37 height 18
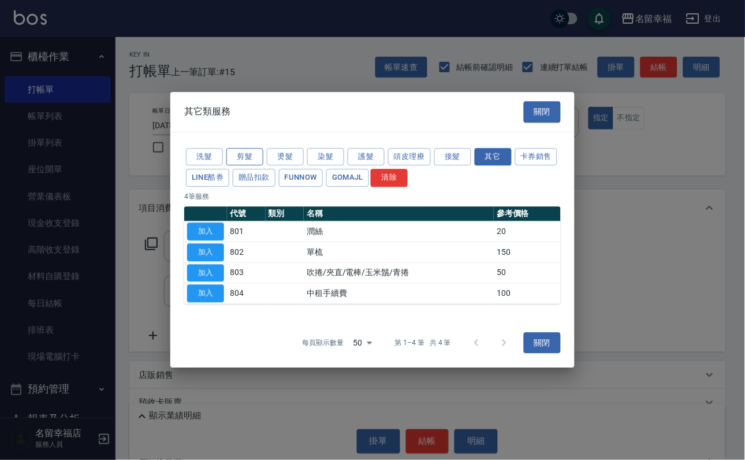
click at [240, 146] on div "洗髮 剪髮 燙髮 染髮 護髮 頭皮理療 接髮 其它 卡券銷售 LINE酷券 贈品扣款 FUNNOW GOMAJL 清除" at bounding box center [372, 167] width 376 height 43
click at [252, 148] on button "剪髮" at bounding box center [244, 157] width 37 height 18
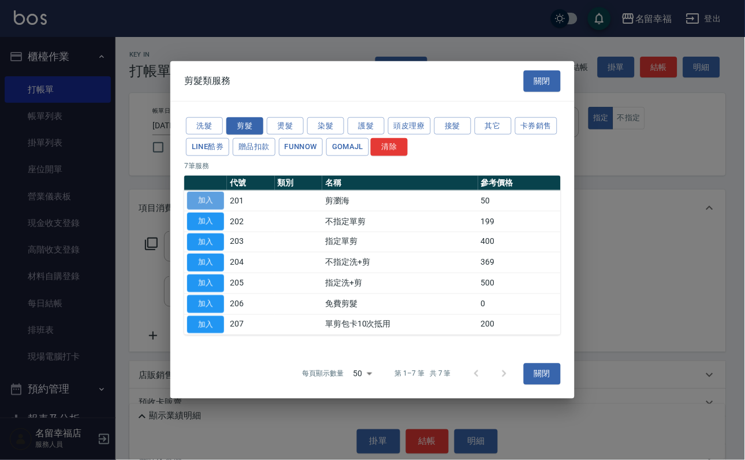
click at [217, 192] on button "加入" at bounding box center [205, 201] width 37 height 18
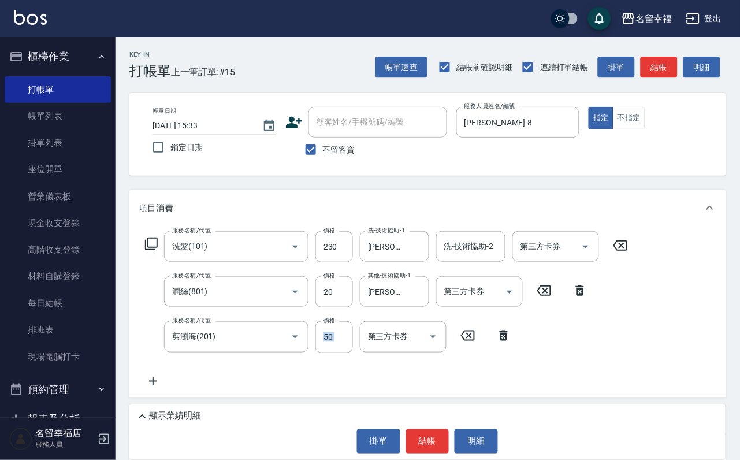
click at [337, 333] on div "服務名稱/代號 洗髮(101) 服務名稱/代號 價格 230 價格 洗-技術協助-1 芷萱-14 洗-技術協助-1 洗-技術協助-2 洗-技術協助-2 第三方…" at bounding box center [387, 309] width 496 height 156
type input "100"
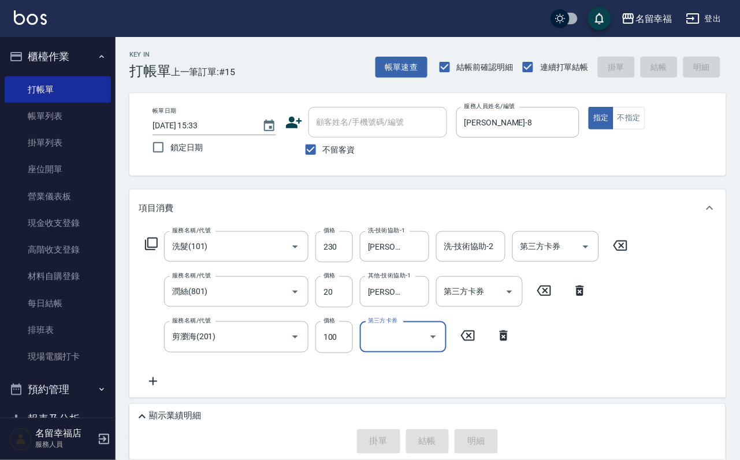
type input "[DATE] 15:38"
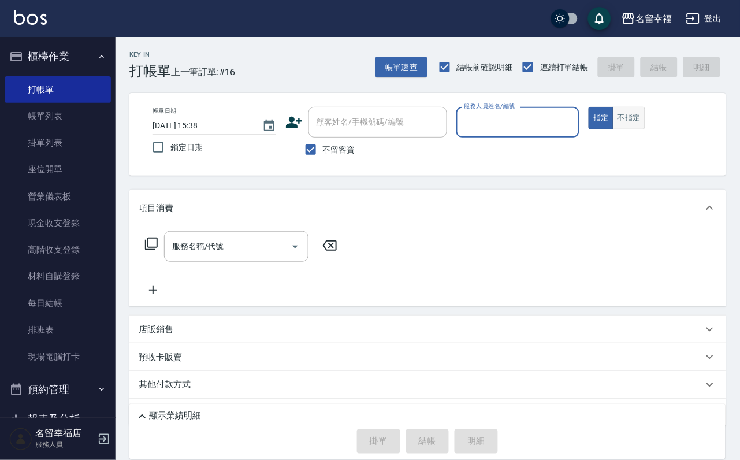
click at [645, 129] on button "不指定" at bounding box center [629, 118] width 32 height 23
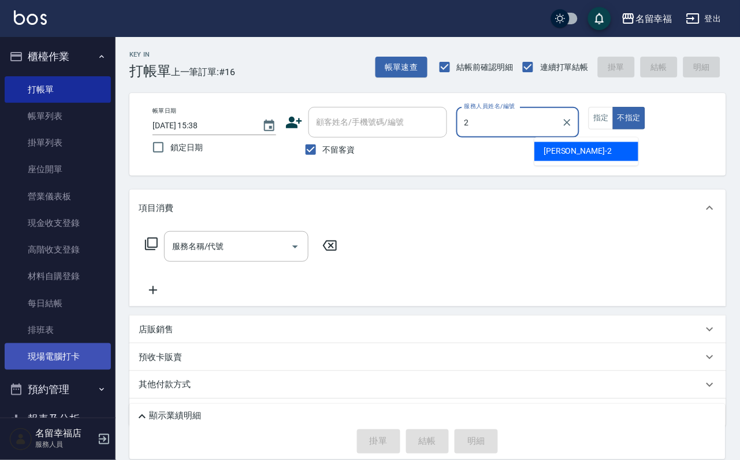
type input "碧涵-2"
type button "false"
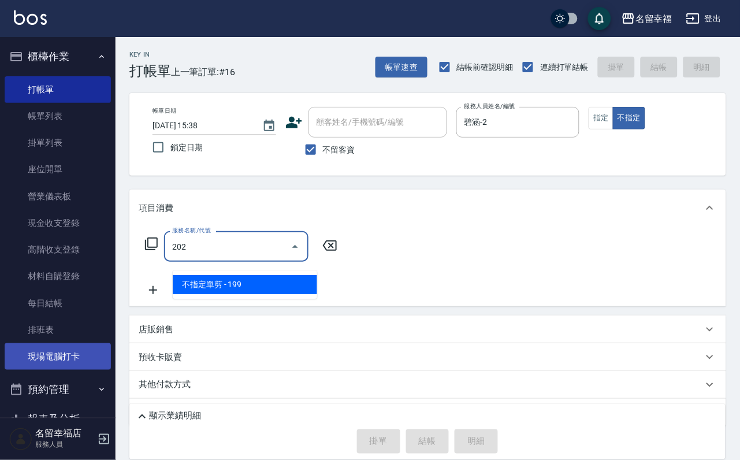
type input "不指定單剪(202)"
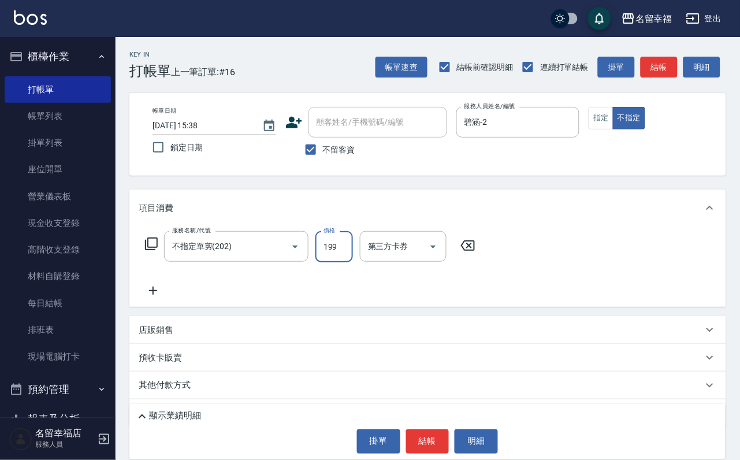
click at [435, 415] on div "顯示業績明細 掛單 結帳 明細" at bounding box center [427, 431] width 596 height 55
click at [435, 429] on button "結帳" at bounding box center [427, 441] width 43 height 24
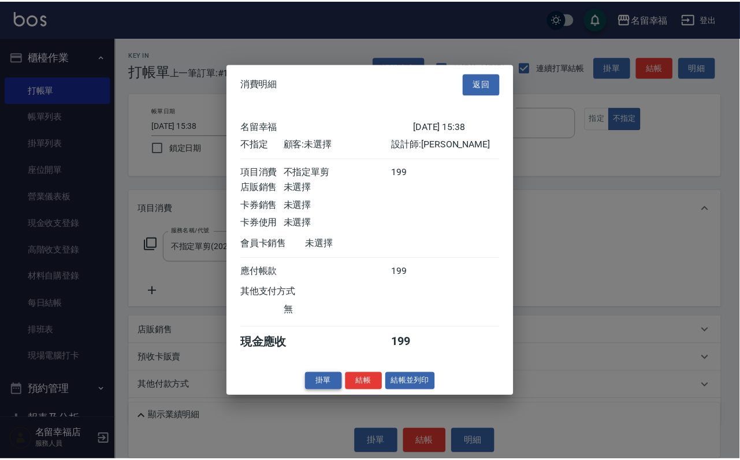
scroll to position [164, 0]
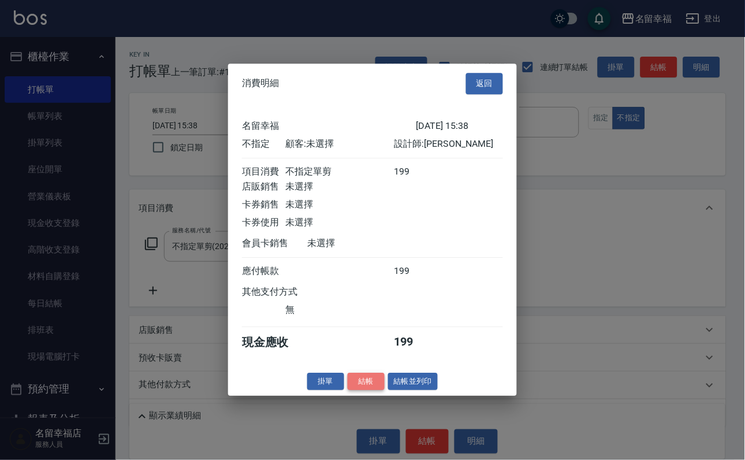
click at [356, 390] on button "結帳" at bounding box center [366, 381] width 37 height 18
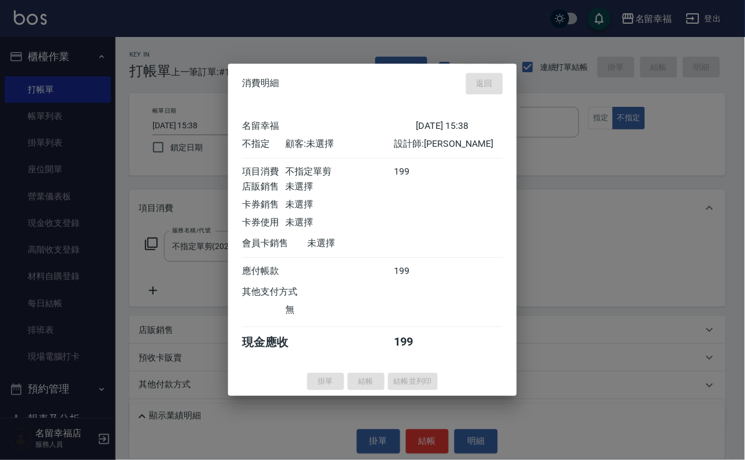
type input "[DATE] 15:46"
